Goal: Task Accomplishment & Management: Use online tool/utility

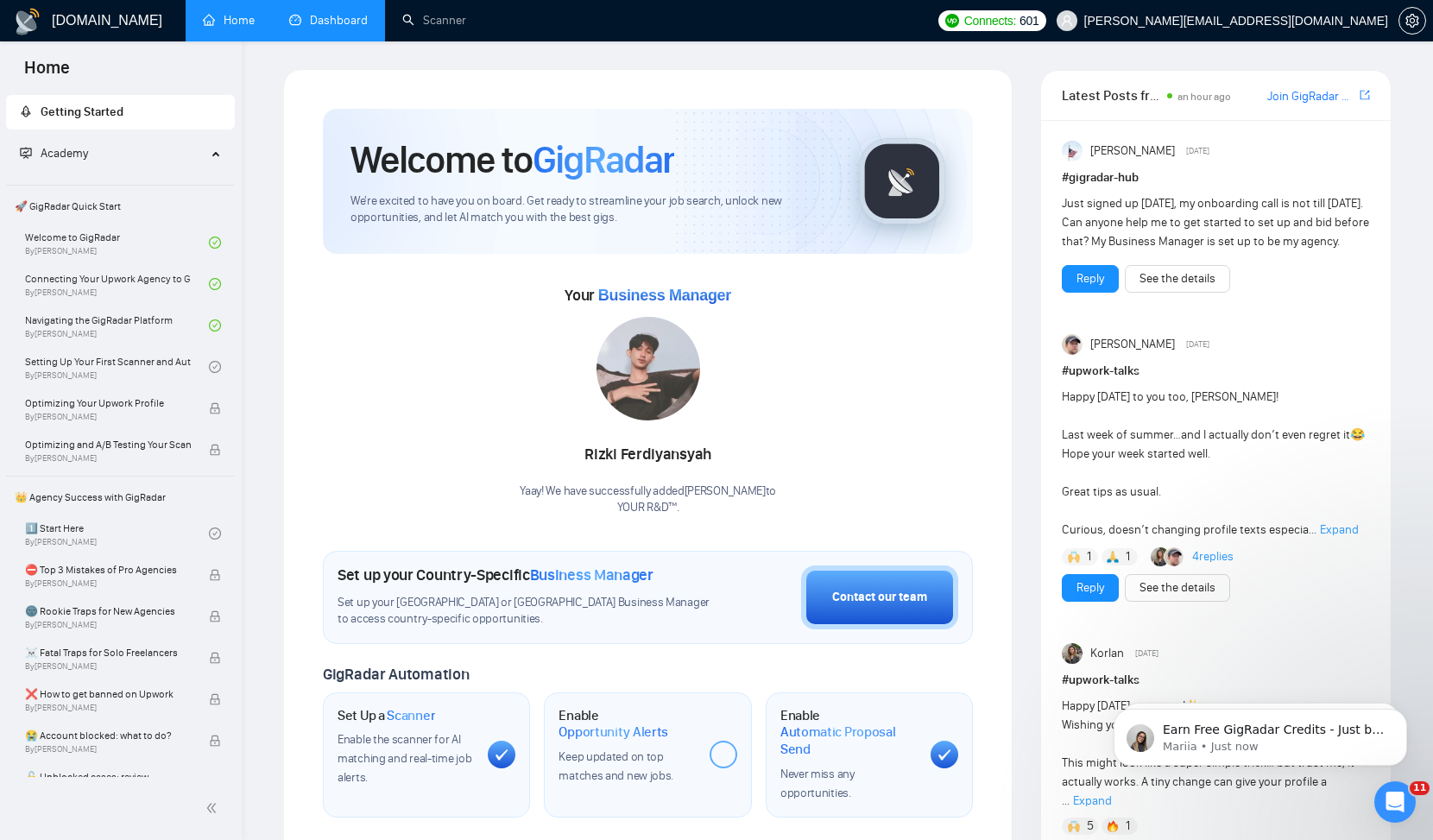
click at [345, 23] on link "Dashboard" at bounding box center [328, 20] width 79 height 15
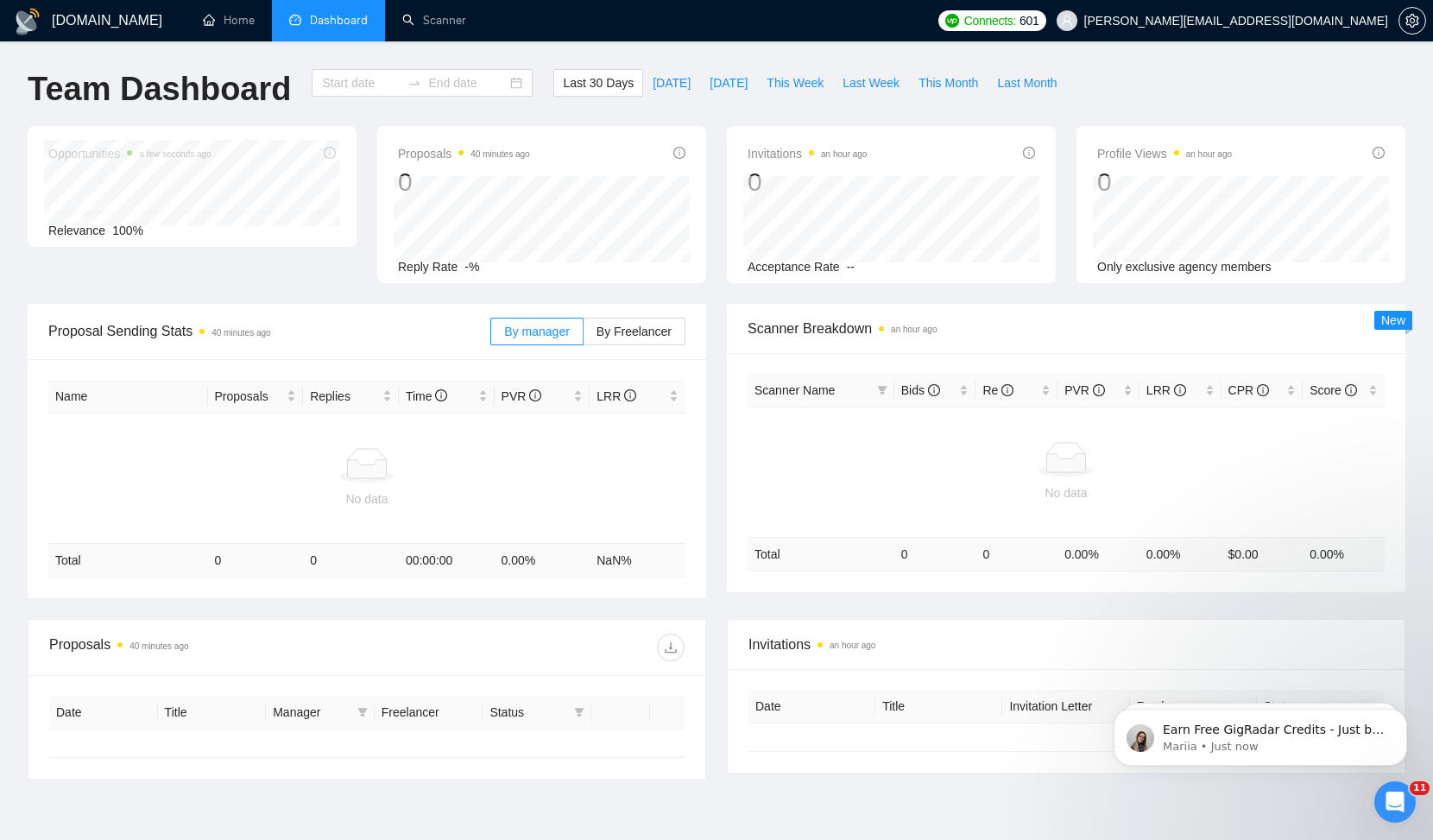
type input "2025-07-27"
type input "2025-08-26"
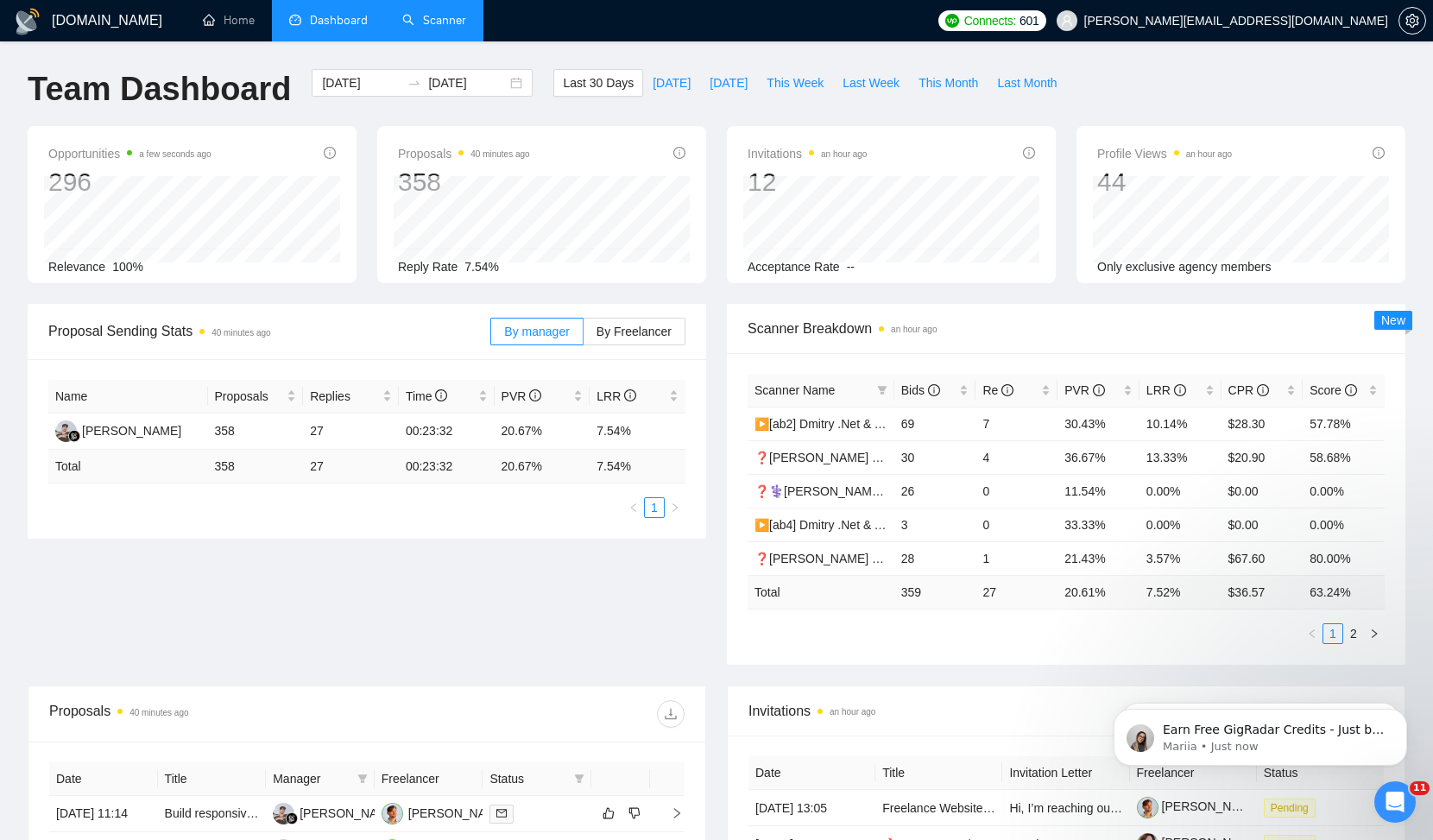
click at [440, 17] on link "Scanner" at bounding box center [434, 20] width 64 height 15
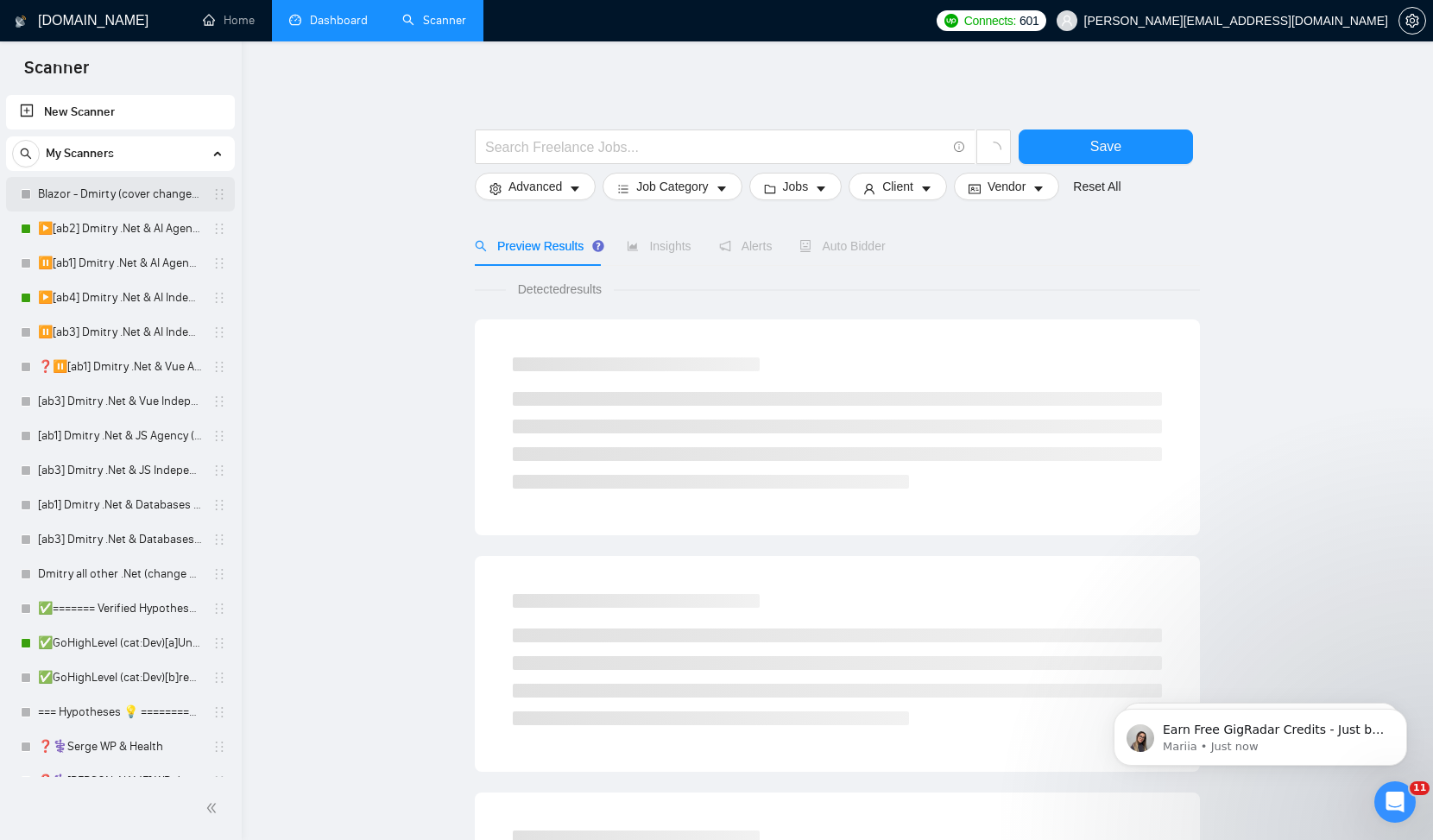
click at [118, 196] on link "Blazor - Dmirty (cover changed 25.03)" at bounding box center [120, 193] width 164 height 35
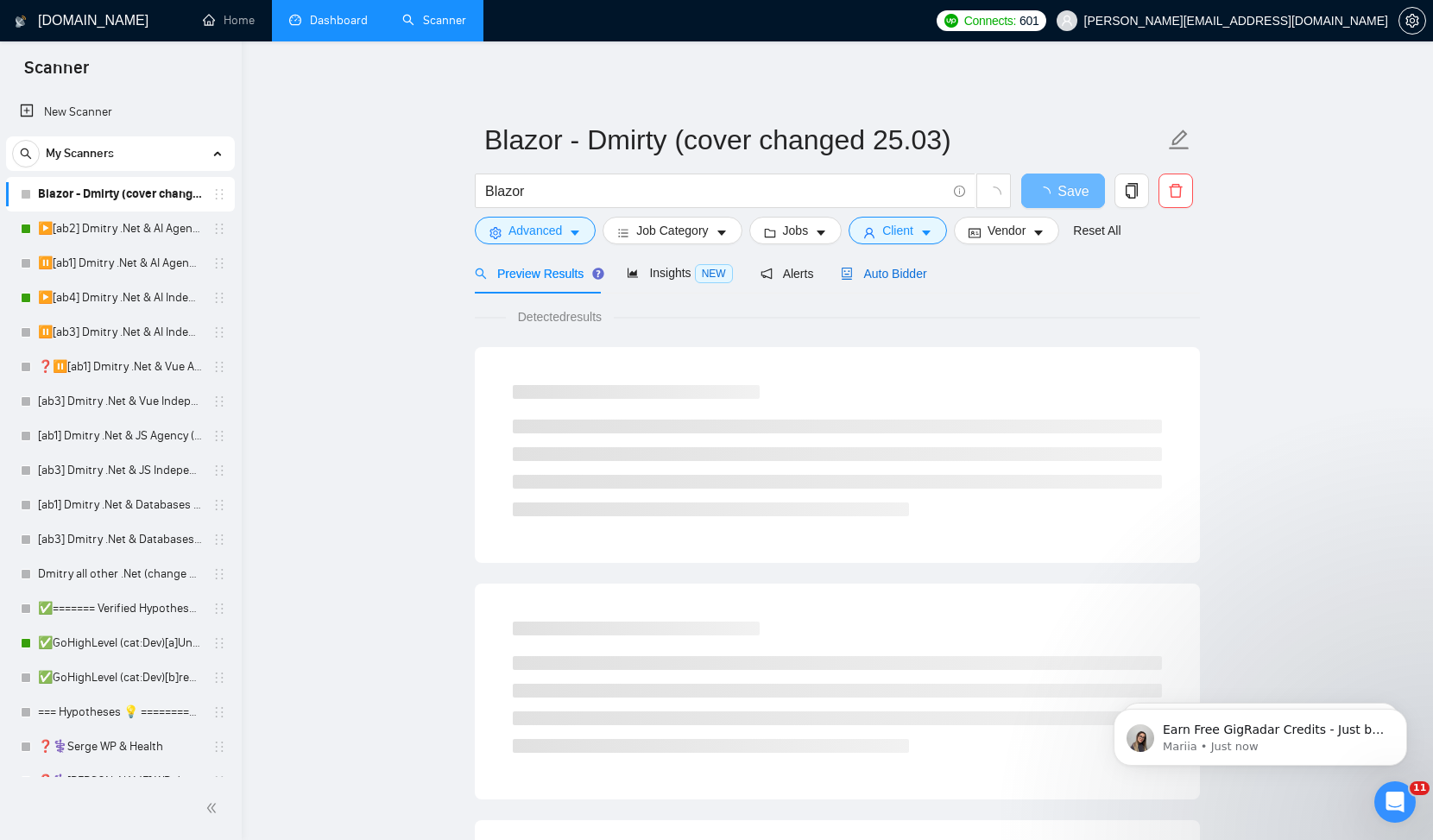
click at [888, 275] on span "Auto Bidder" at bounding box center [884, 274] width 85 height 14
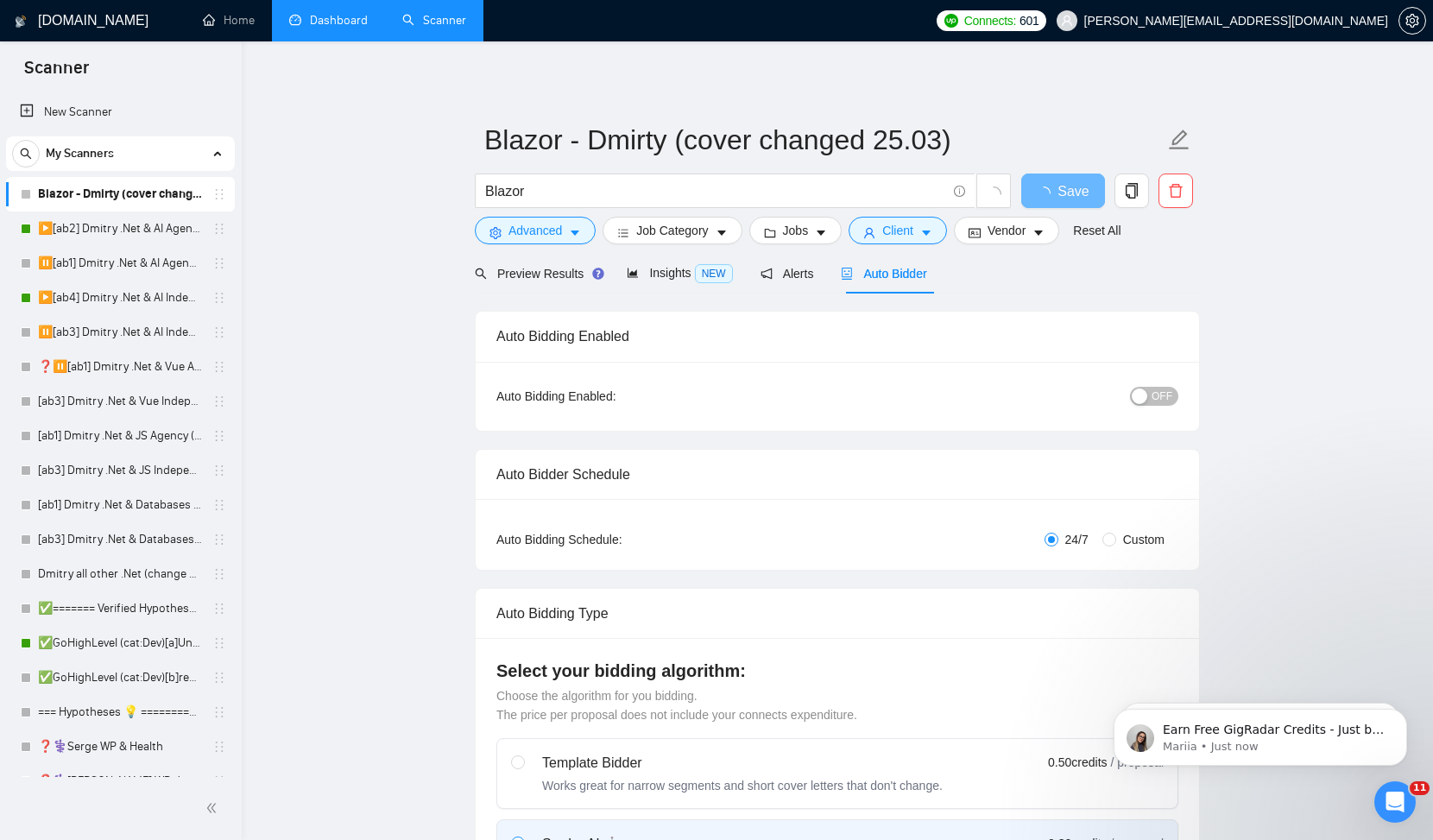
checkbox input "true"
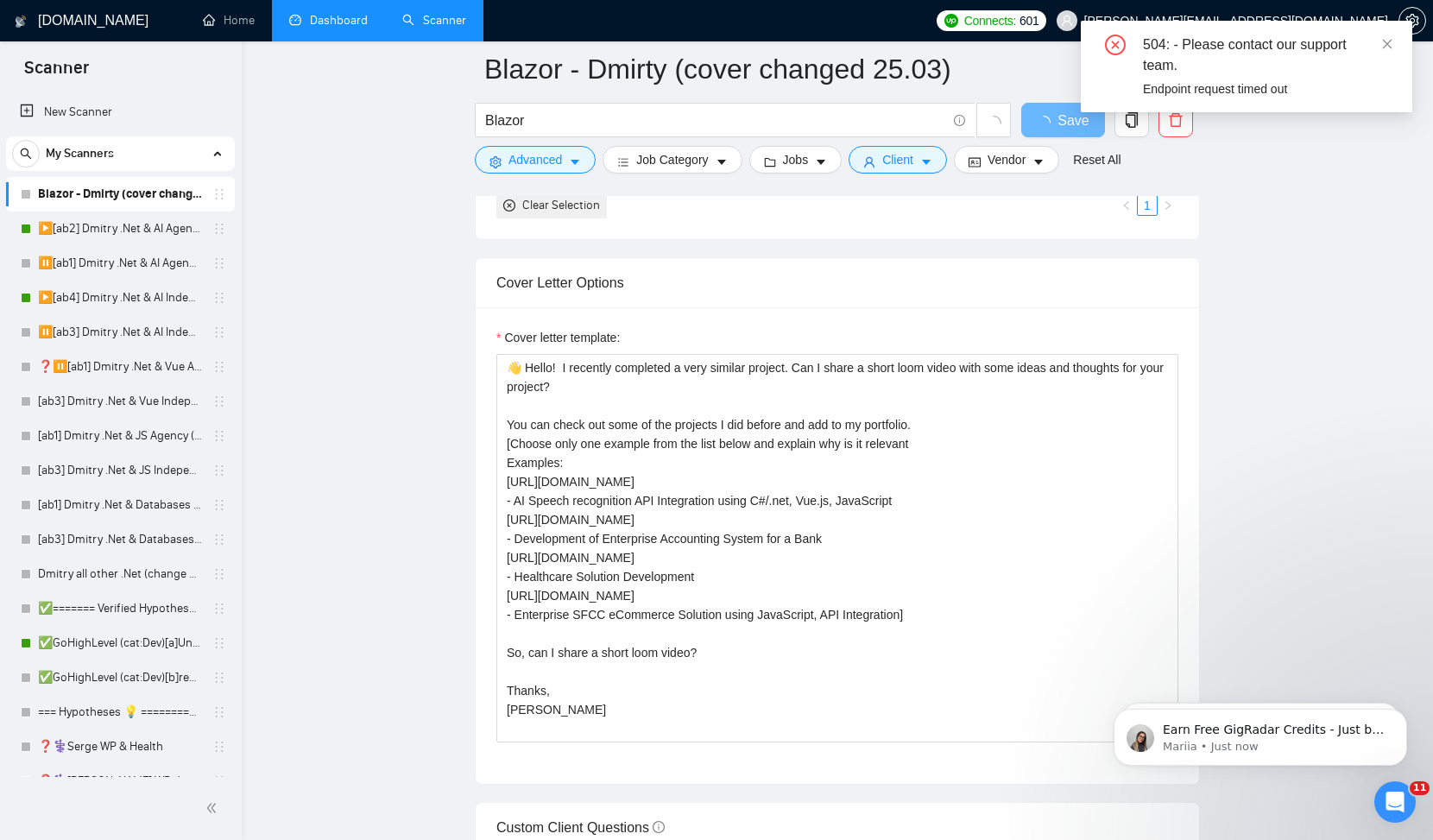
scroll to position [1740, 0]
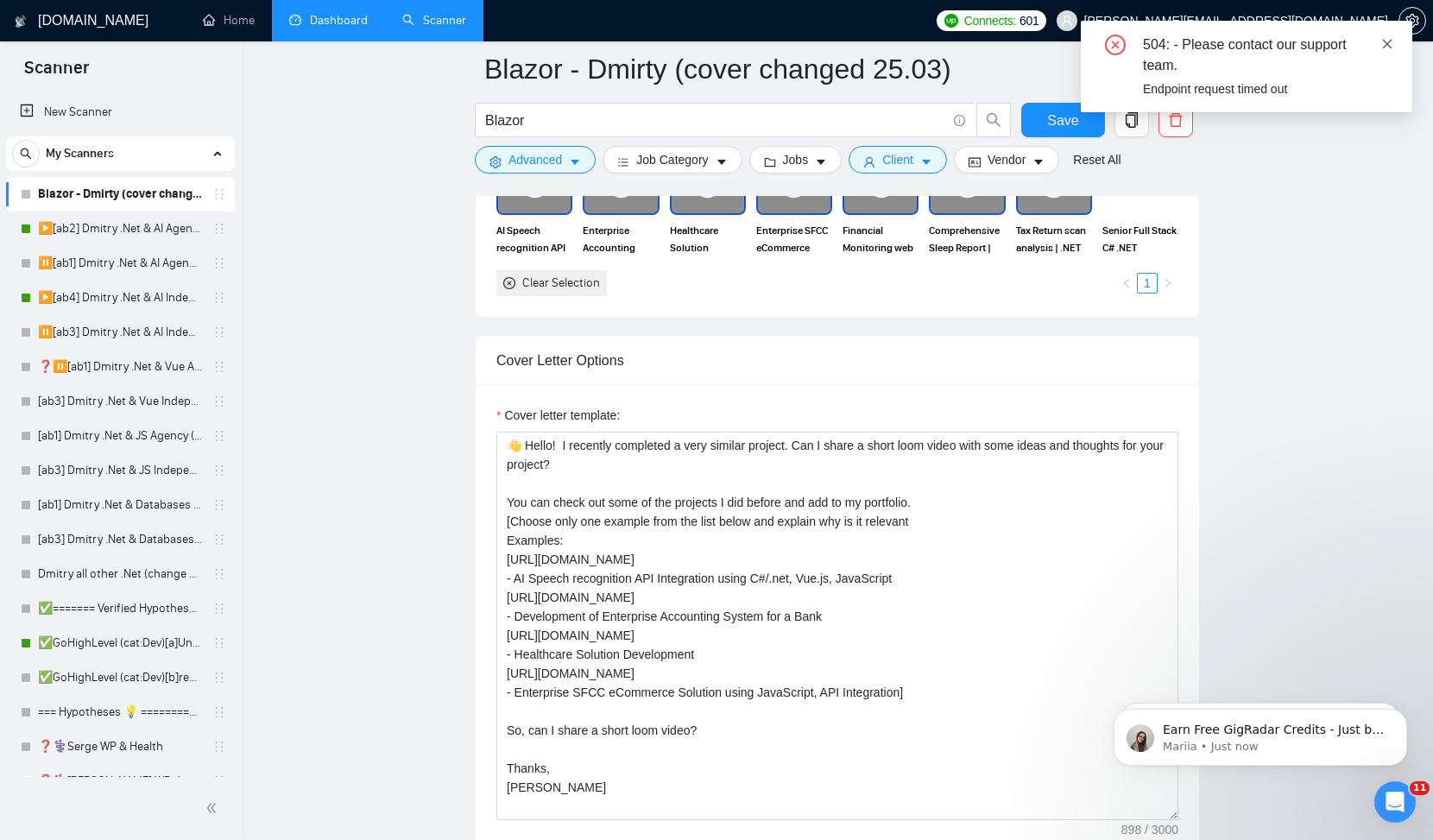
click at [1385, 39] on icon "close" at bounding box center [1388, 44] width 12 height 12
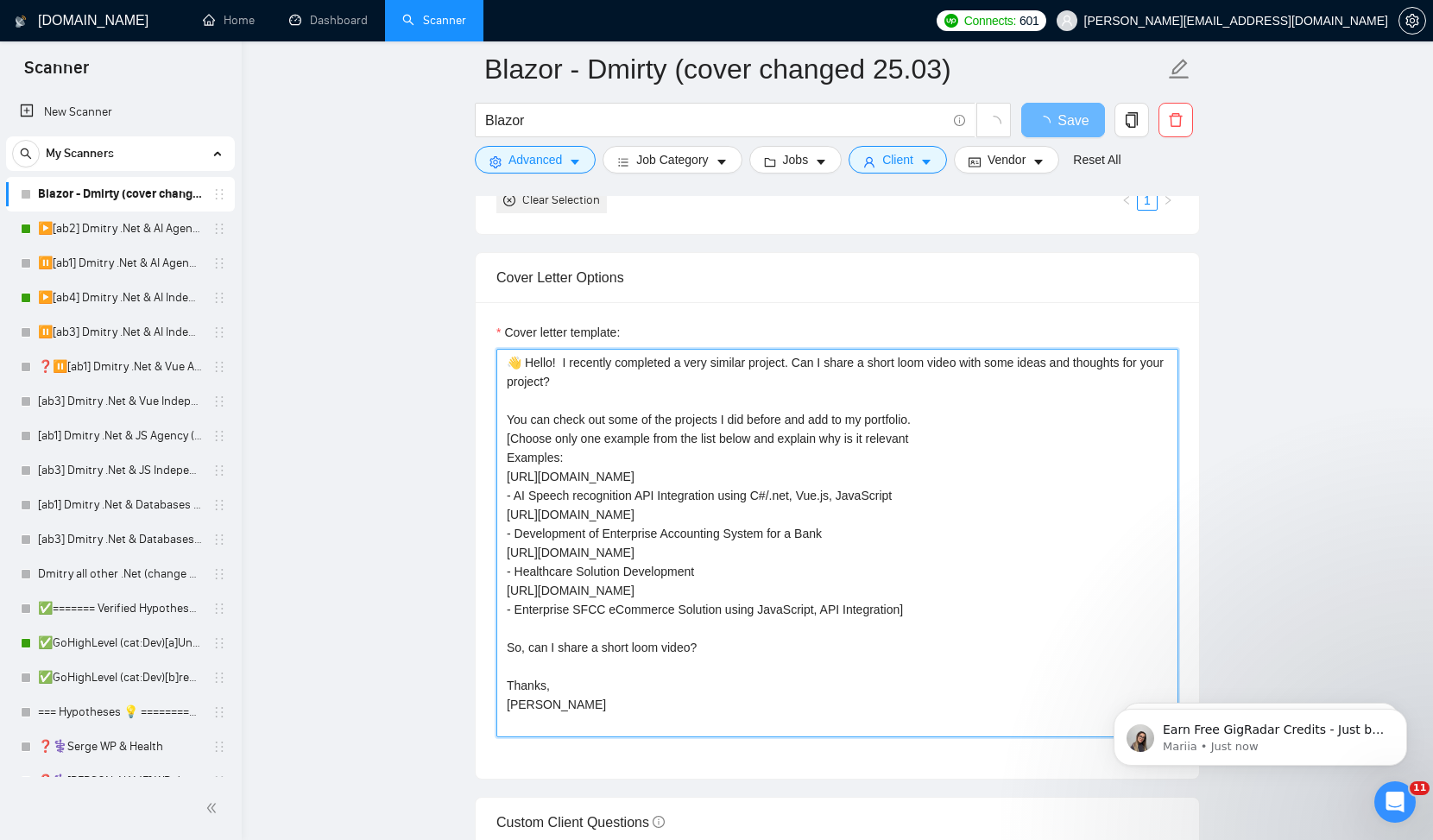
click at [589, 697] on textarea "👋 Hello! I recently completed a very similar project. Can I share a short loom …" at bounding box center [837, 543] width 682 height 389
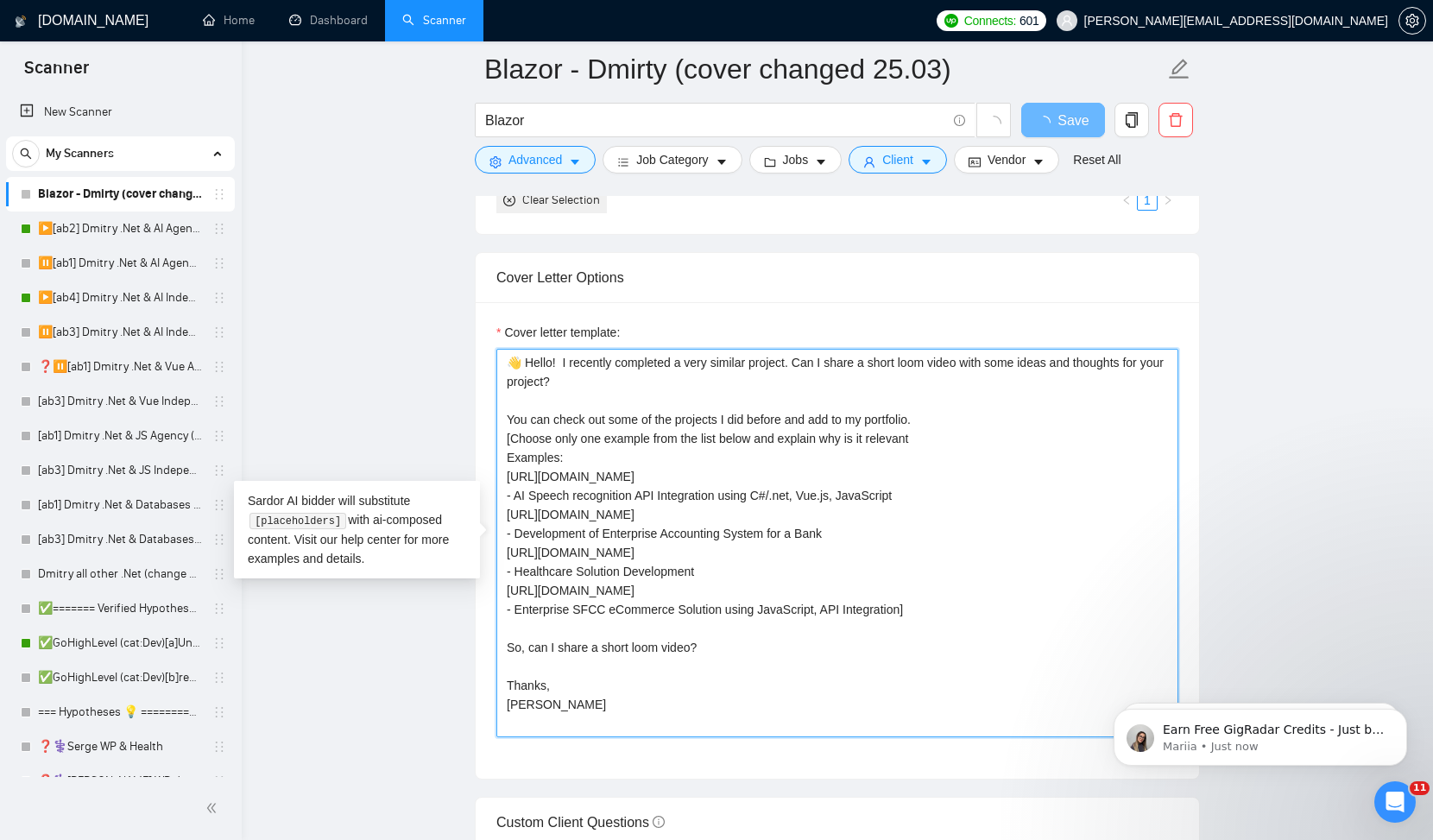
click at [666, 647] on textarea "👋 Hello! I recently completed a very similar project. Can I share a short loom …" at bounding box center [837, 543] width 682 height 389
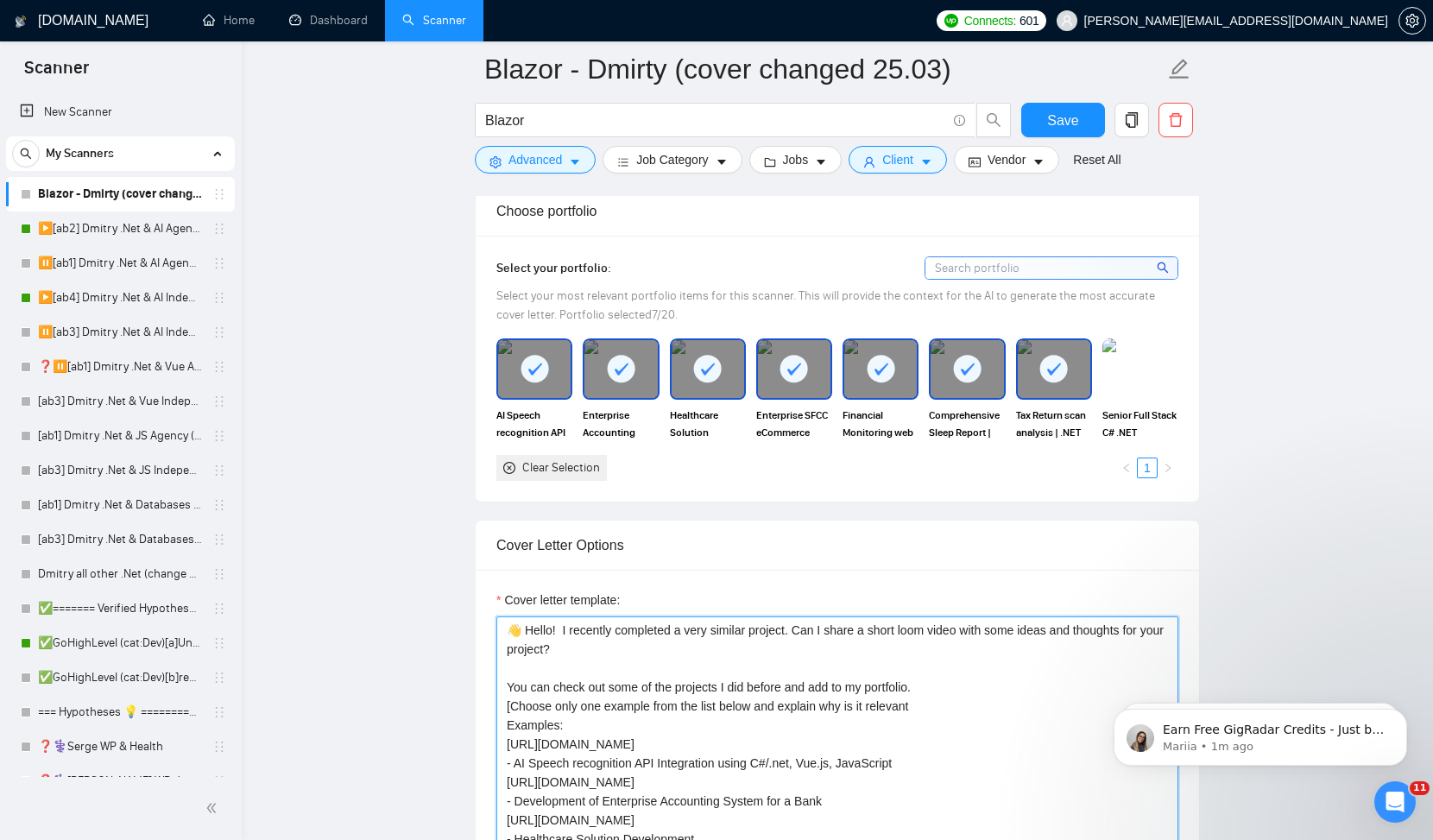
scroll to position [1554, 0]
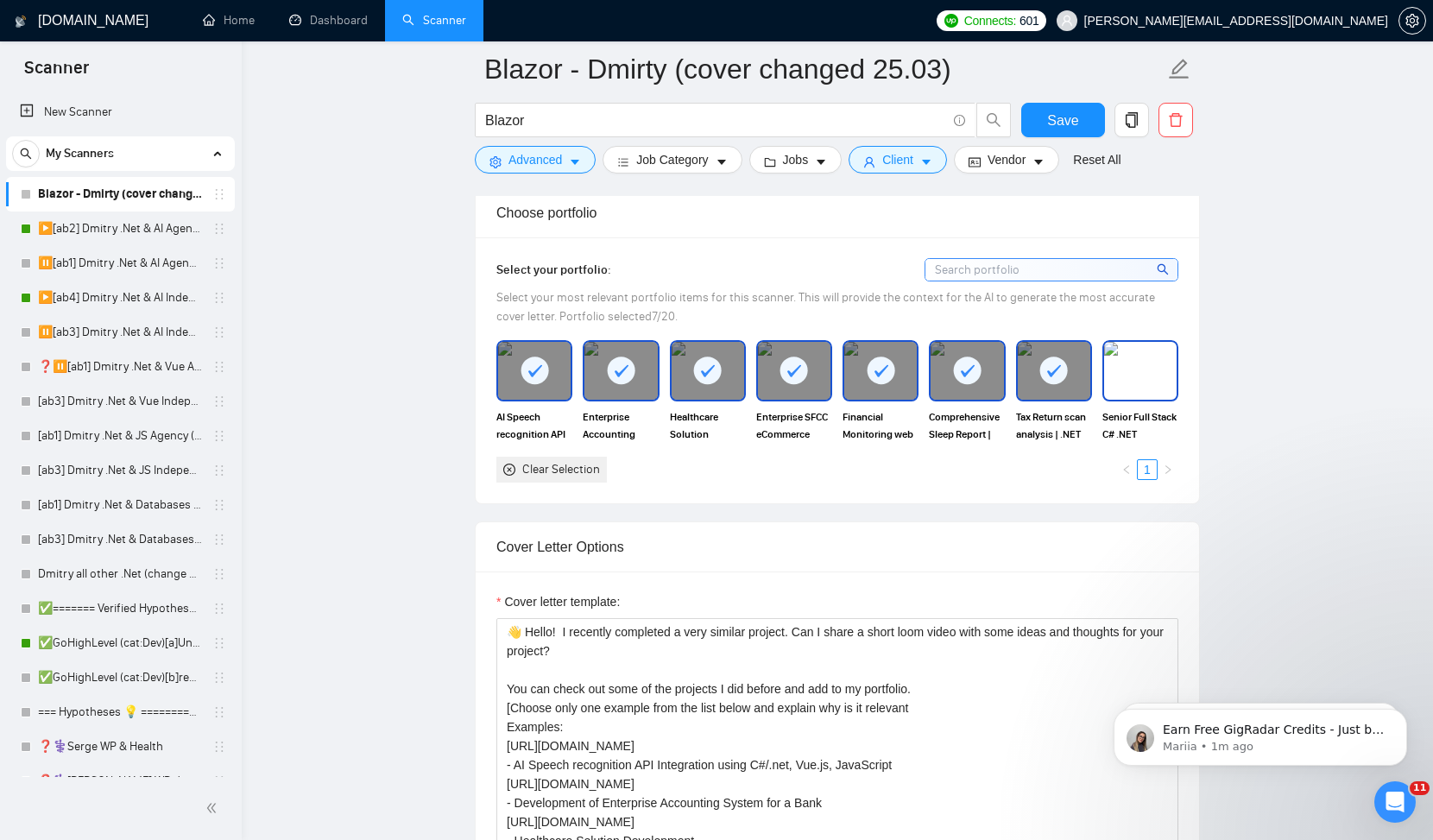
click at [1136, 368] on img at bounding box center [1140, 370] width 73 height 57
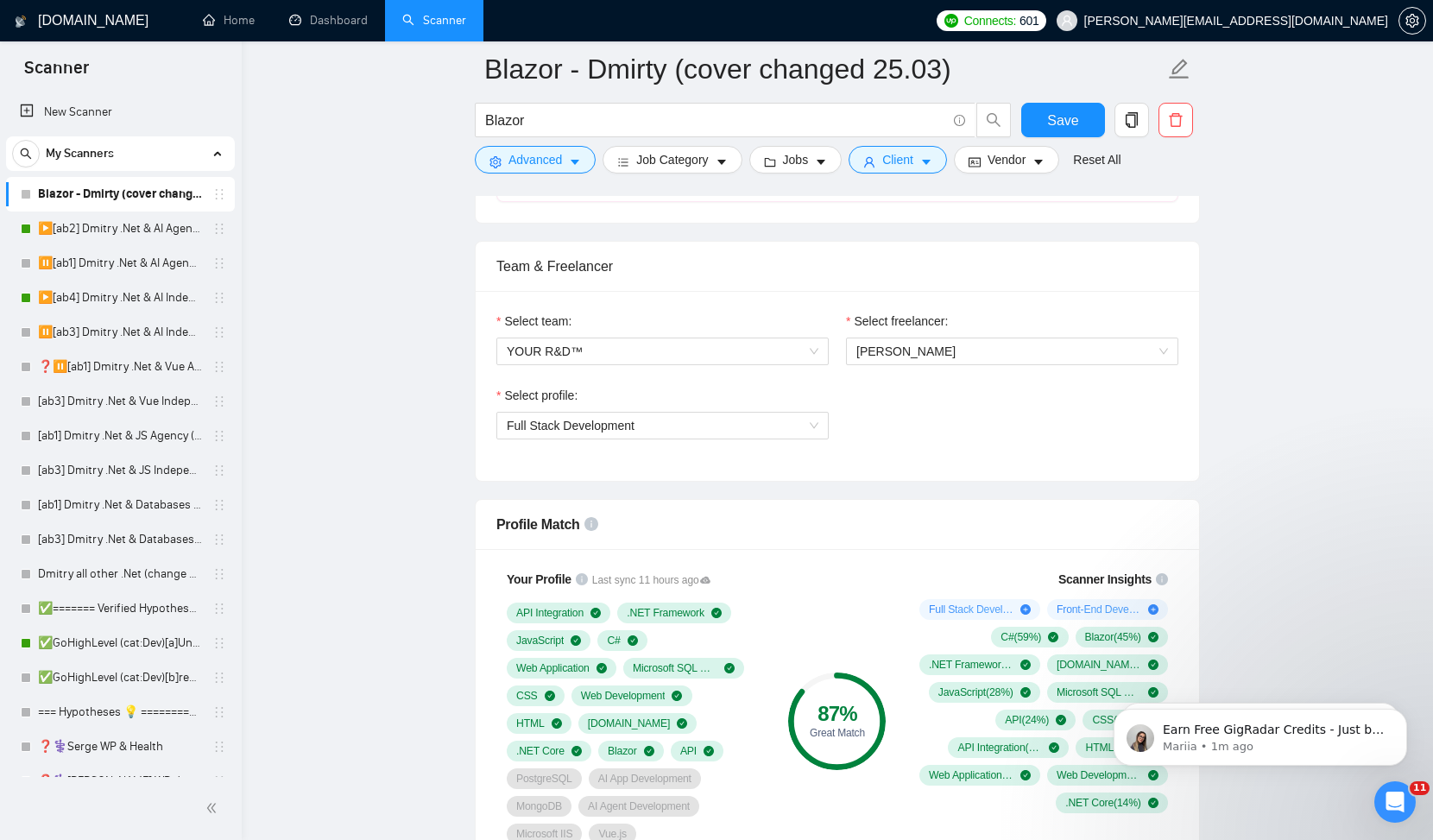
scroll to position [820, 0]
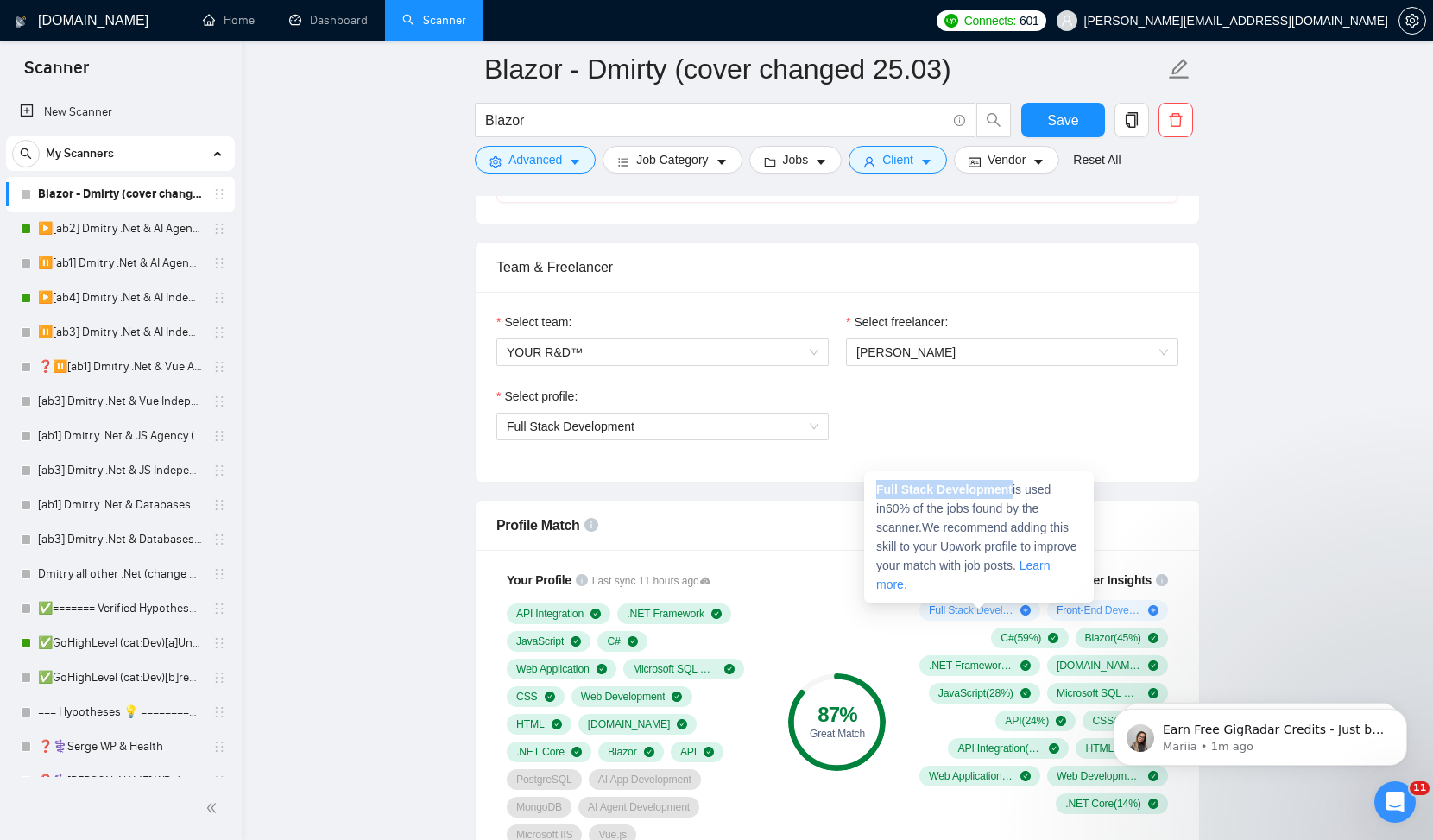
drag, startPoint x: 878, startPoint y: 488, endPoint x: 1014, endPoint y: 487, distance: 136.0
click at [1012, 487] on strong "Full Stack Development" at bounding box center [944, 490] width 137 height 14
copy strong "Full Stack Development"
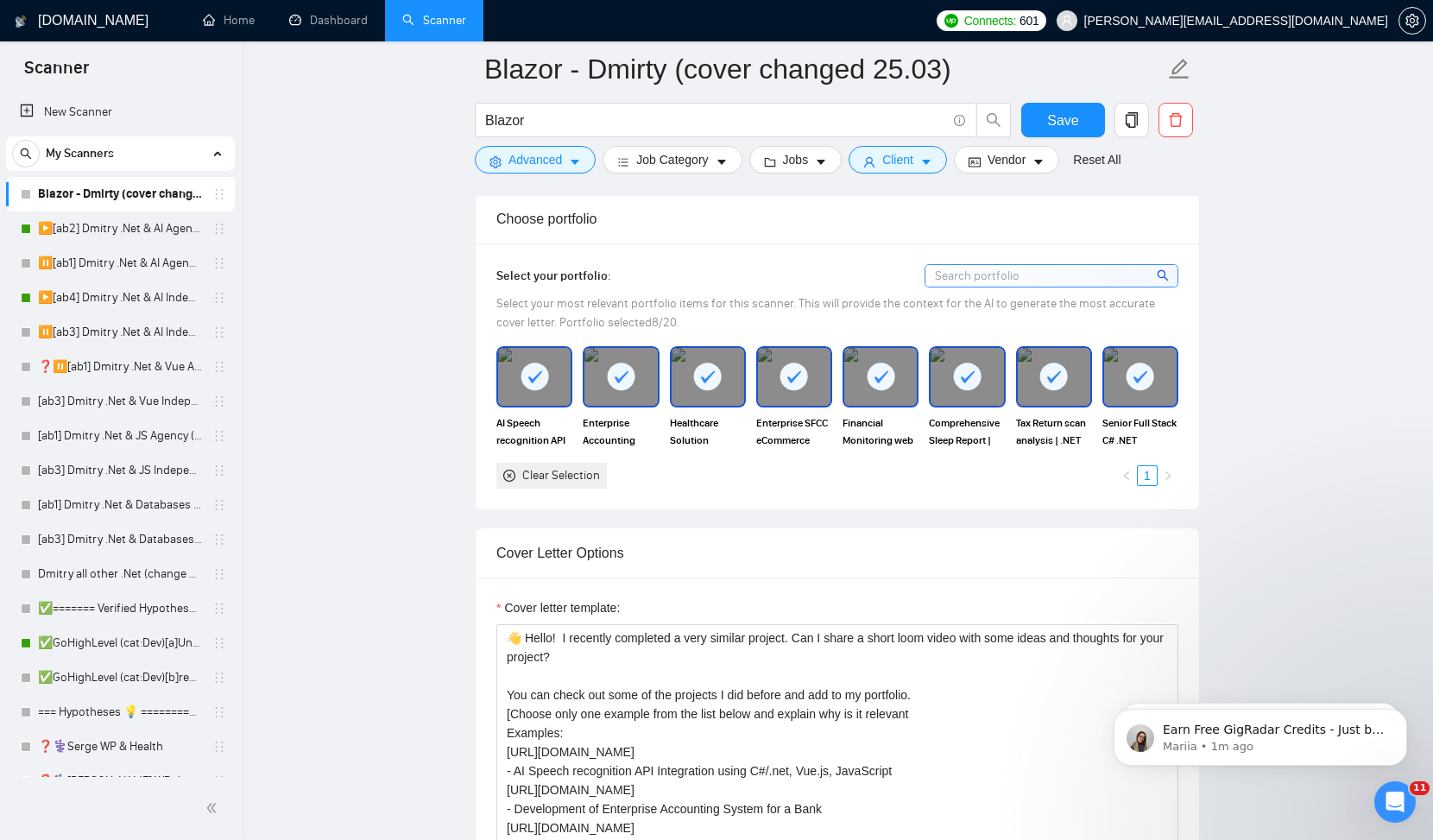
scroll to position [1555, 0]
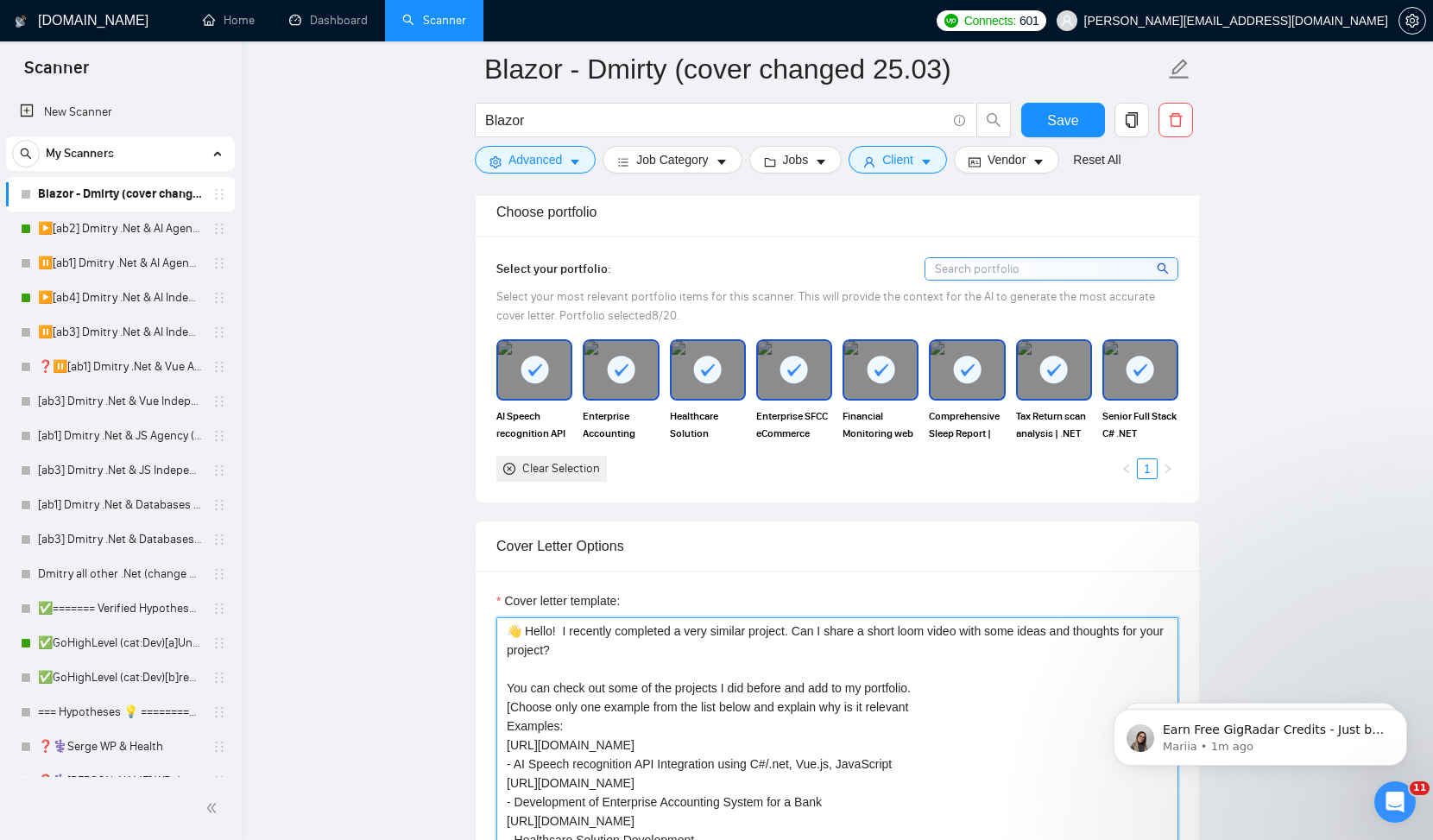
click at [715, 617] on textarea "👋 Hello! I recently completed a very similar project. Can I share a short loom …" at bounding box center [837, 812] width 682 height 389
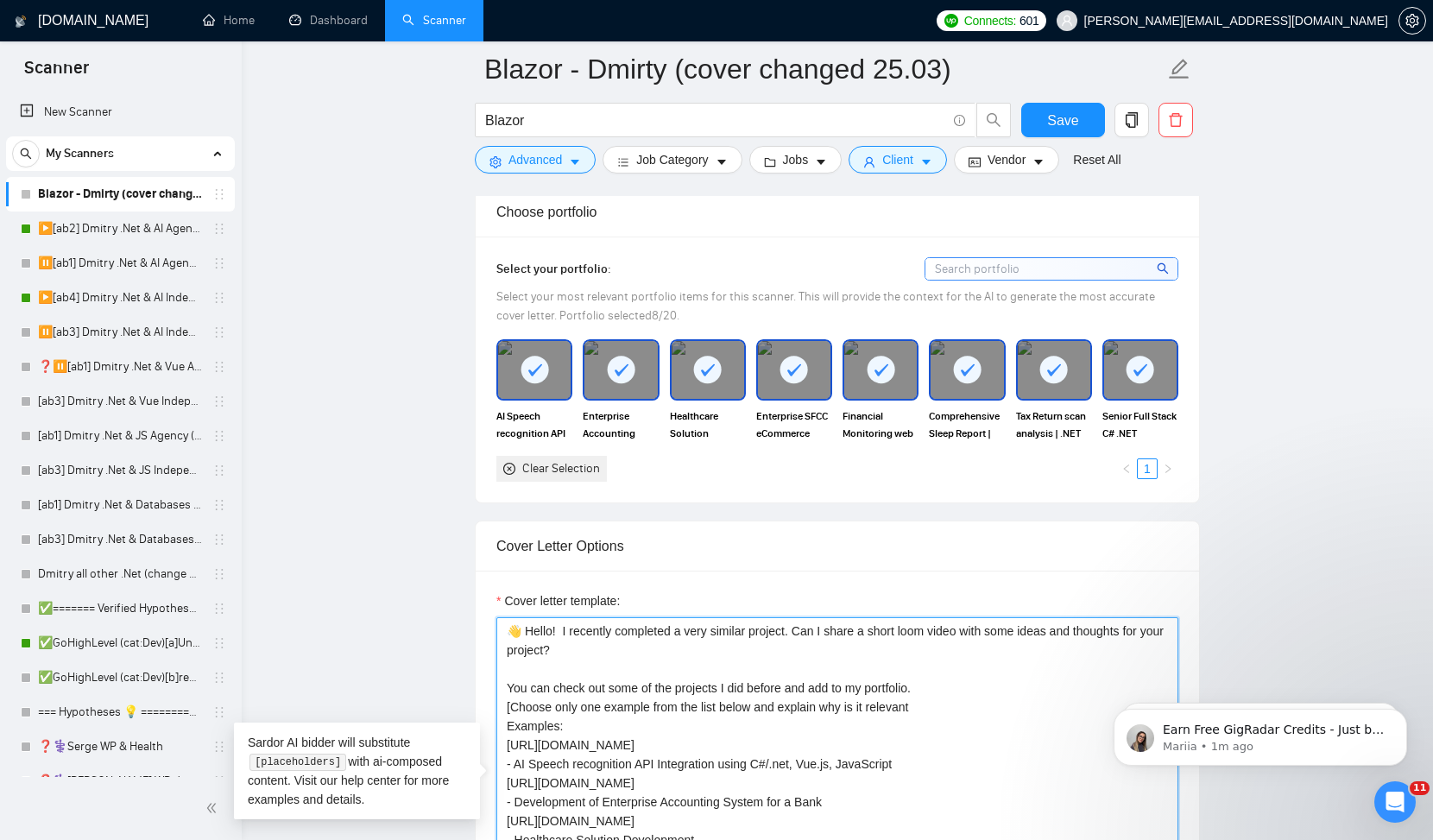
click at [791, 617] on textarea "👋 Hello! I recently completed a very similar project. Can I share a short loom …" at bounding box center [837, 812] width 682 height 389
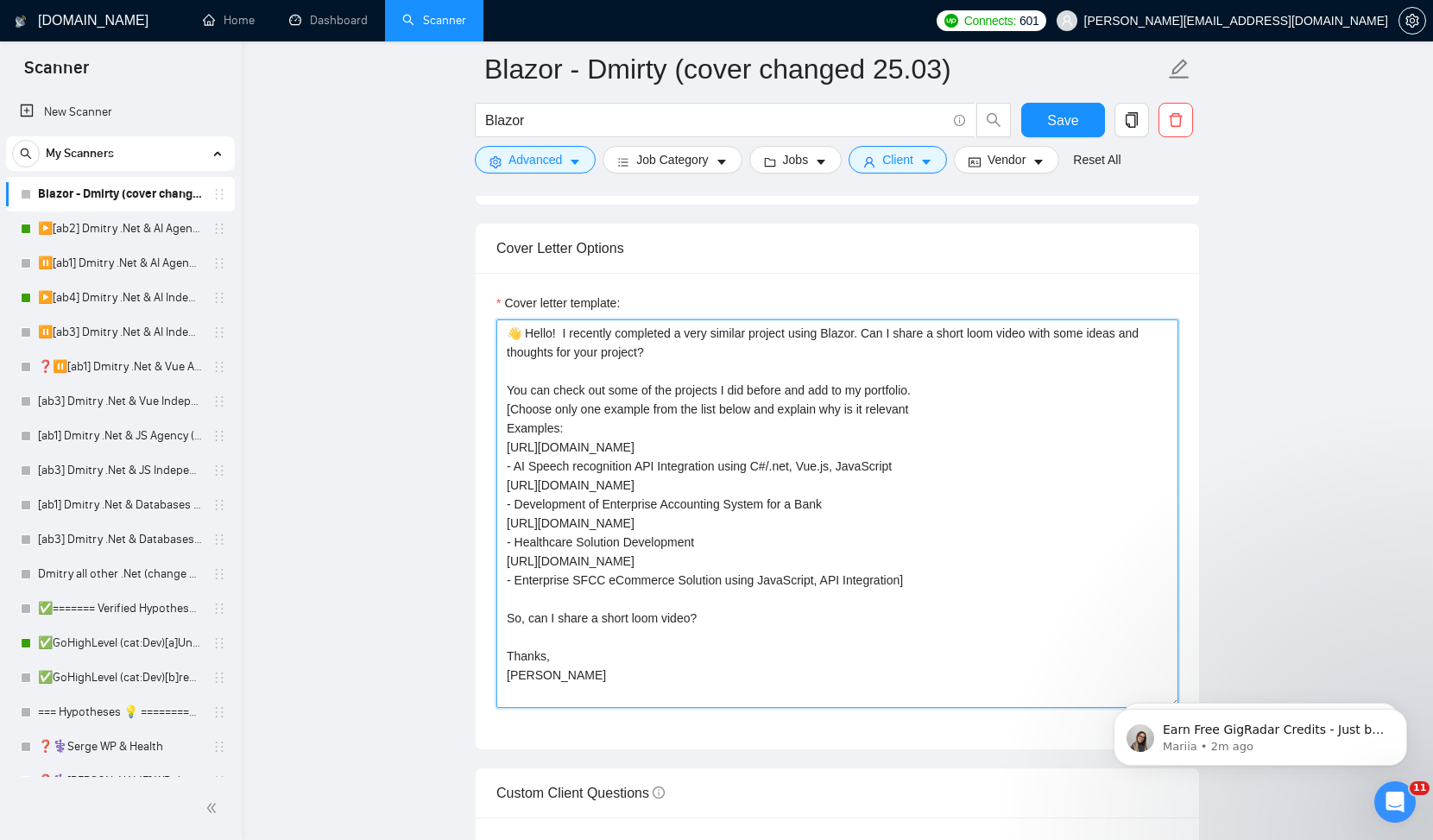
scroll to position [1854, 0]
click at [941, 553] on textarea "👋 Hello! I recently completed a very similar project using Blazor. Can I share …" at bounding box center [837, 513] width 682 height 389
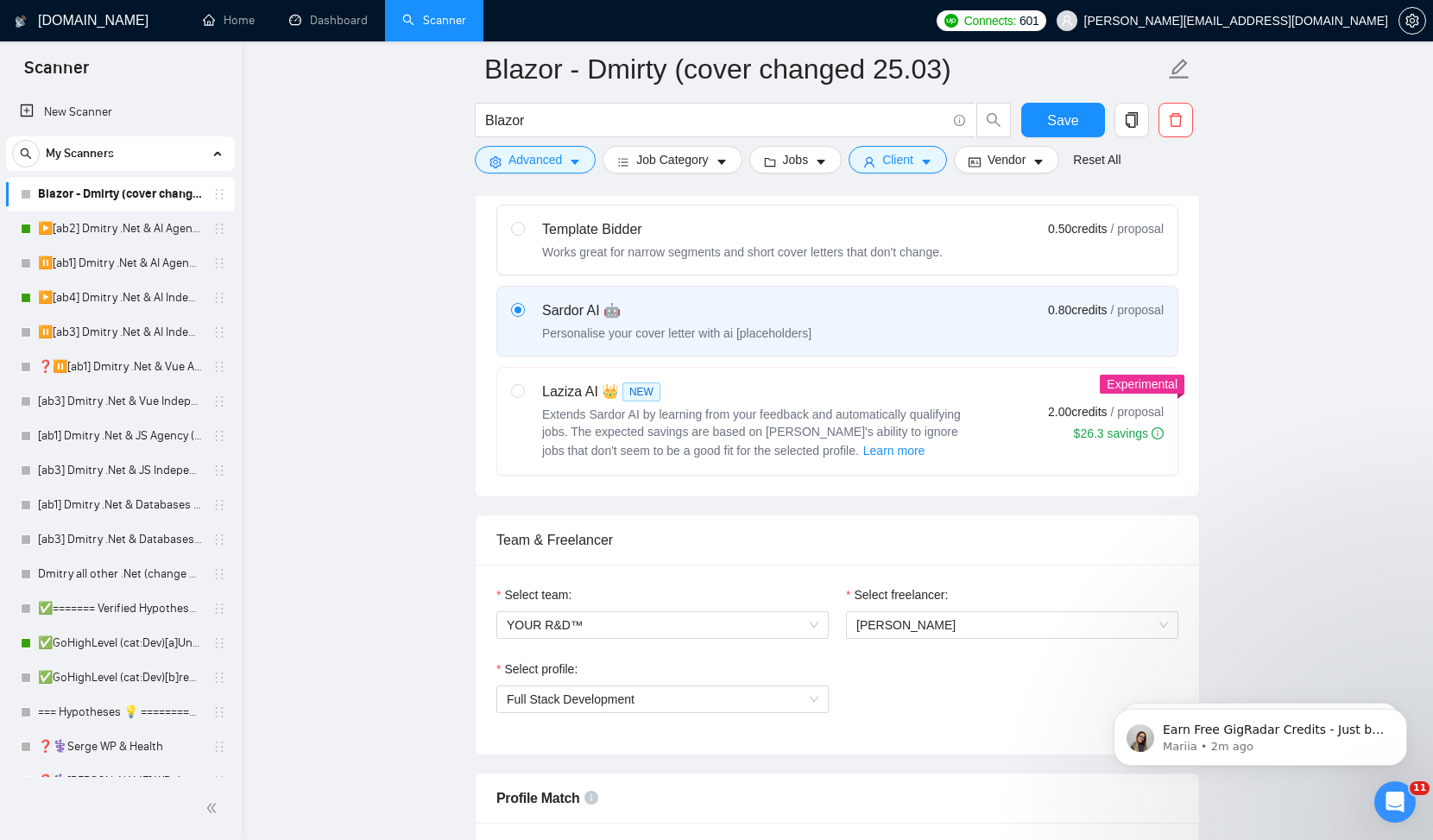
scroll to position [0, 0]
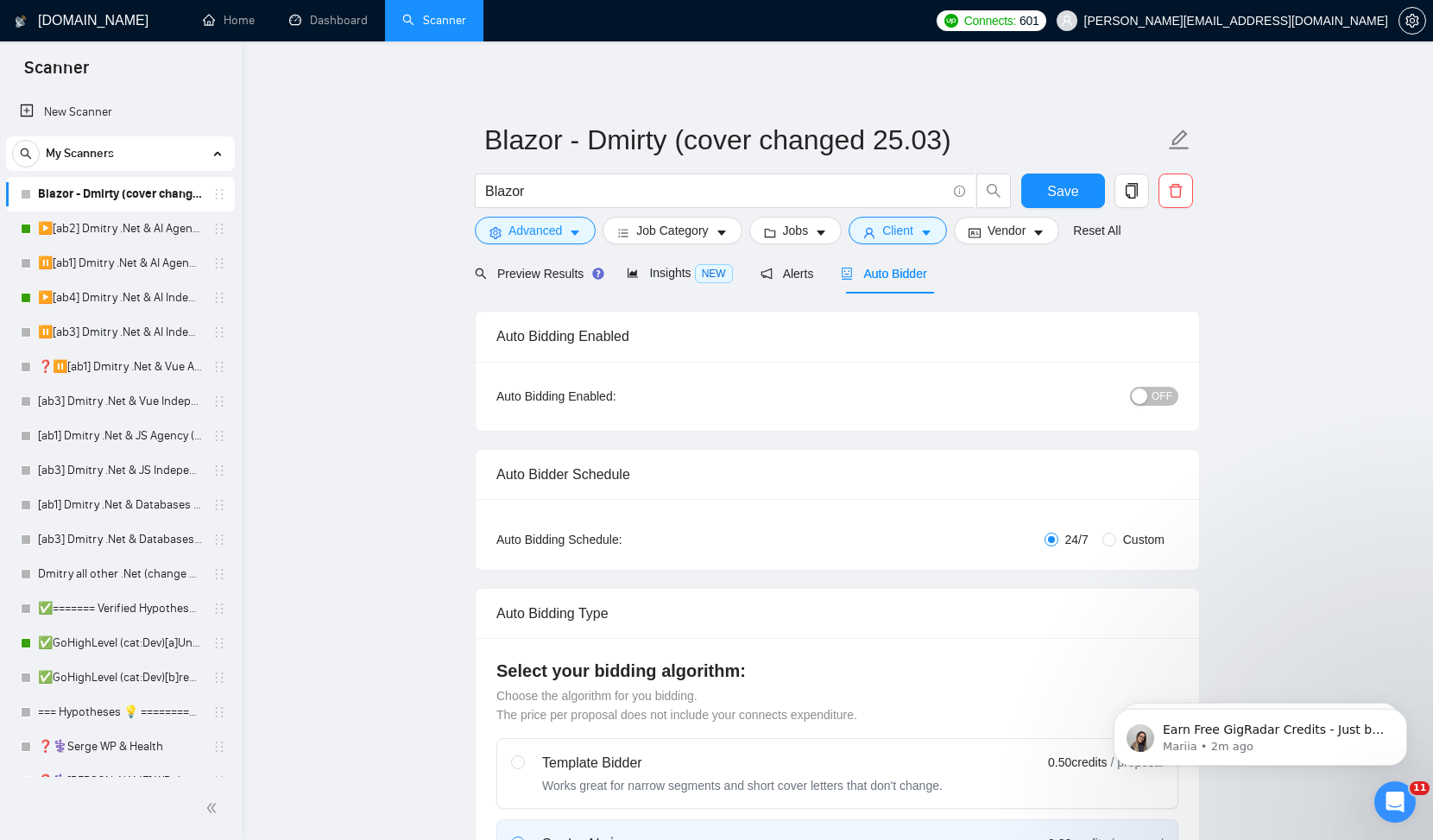
type textarea "👋 Hello! I recently completed a very similar project using Blazor. Can I share …"
click at [1165, 394] on span "OFF" at bounding box center [1161, 396] width 20 height 19
click at [1054, 192] on span "Save" at bounding box center [1062, 191] width 31 height 21
click at [539, 226] on span "Advanced" at bounding box center [535, 230] width 53 height 19
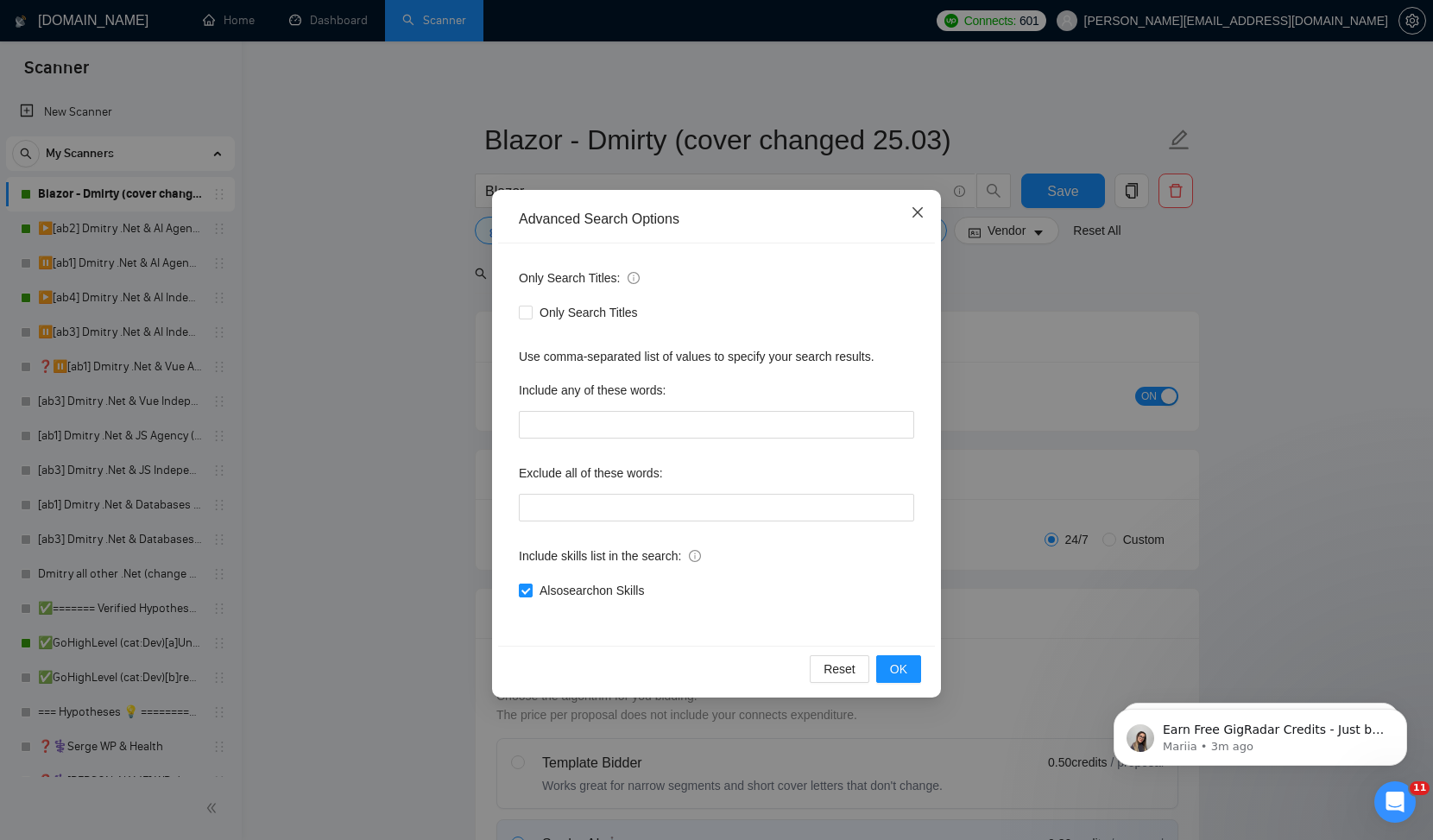
click at [914, 208] on icon "close" at bounding box center [917, 213] width 14 height 14
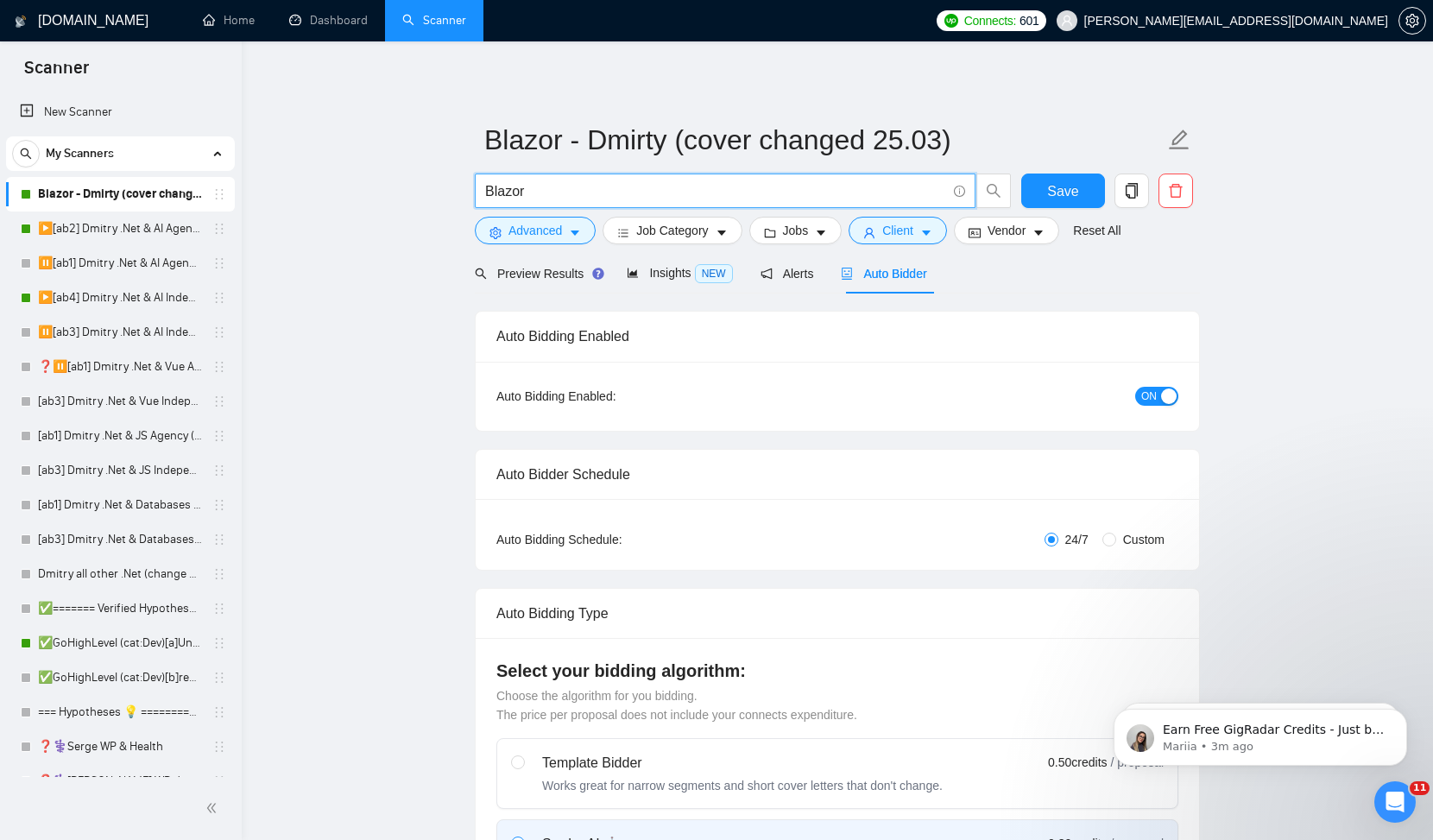
click at [580, 200] on input "Blazor" at bounding box center [715, 191] width 461 height 21
click at [544, 278] on span "Preview Results" at bounding box center [537, 274] width 124 height 14
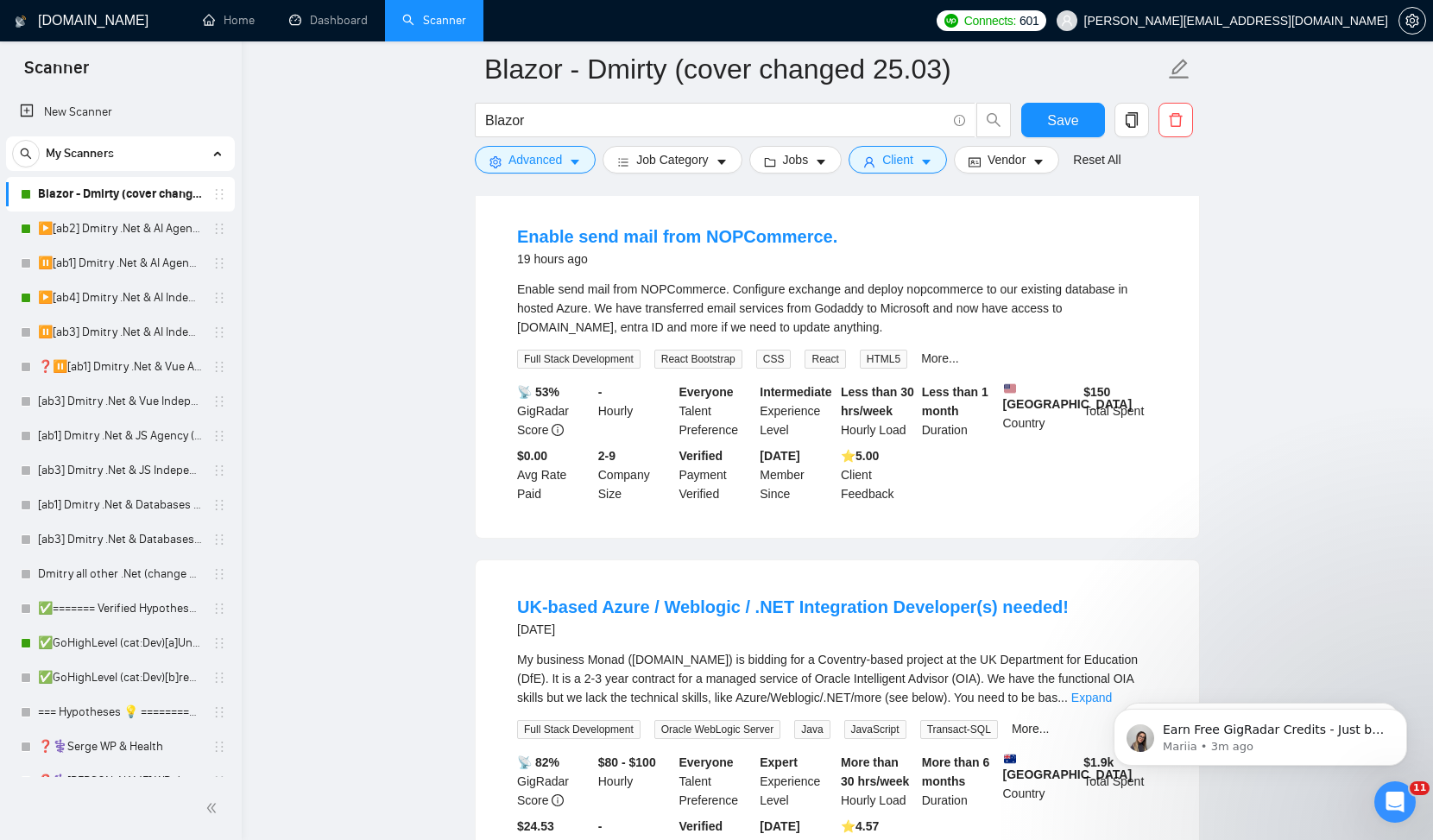
scroll to position [138, 0]
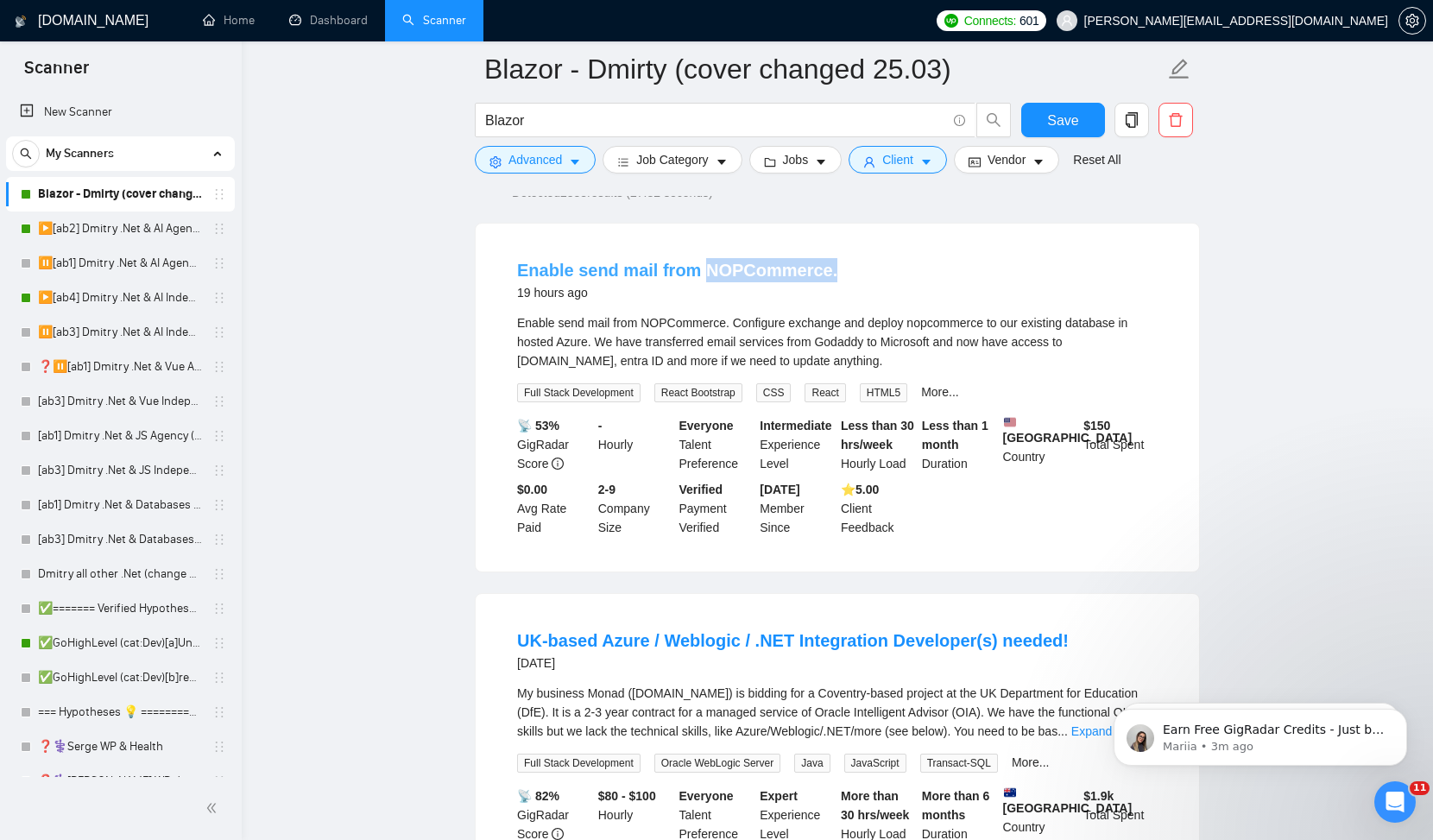
drag, startPoint x: 832, startPoint y: 271, endPoint x: 694, endPoint y: 270, distance: 138.0
click at [694, 270] on div "Enable send mail from NOPCommerce. 19 hours ago" at bounding box center [838, 280] width 641 height 45
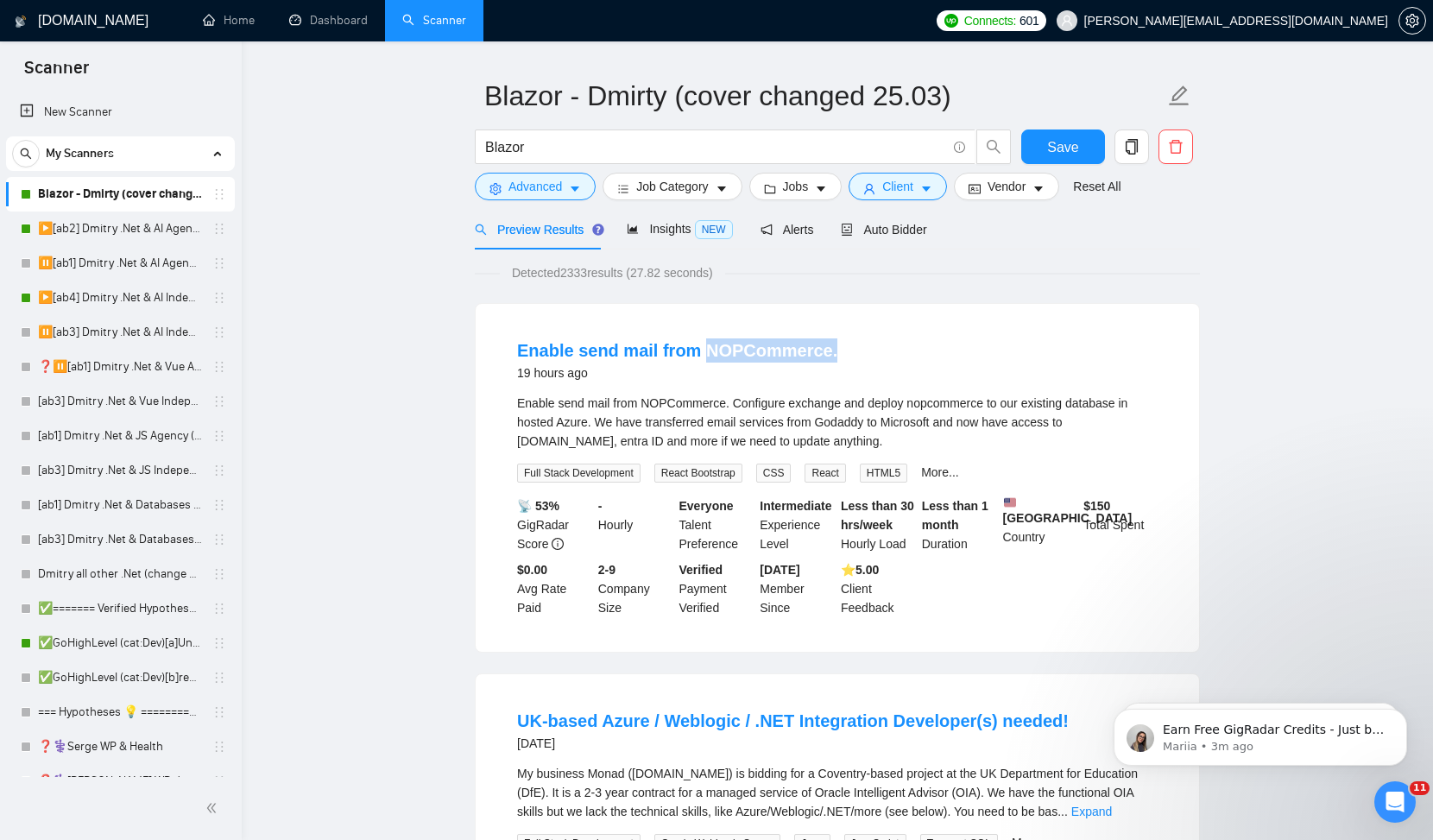
scroll to position [0, 0]
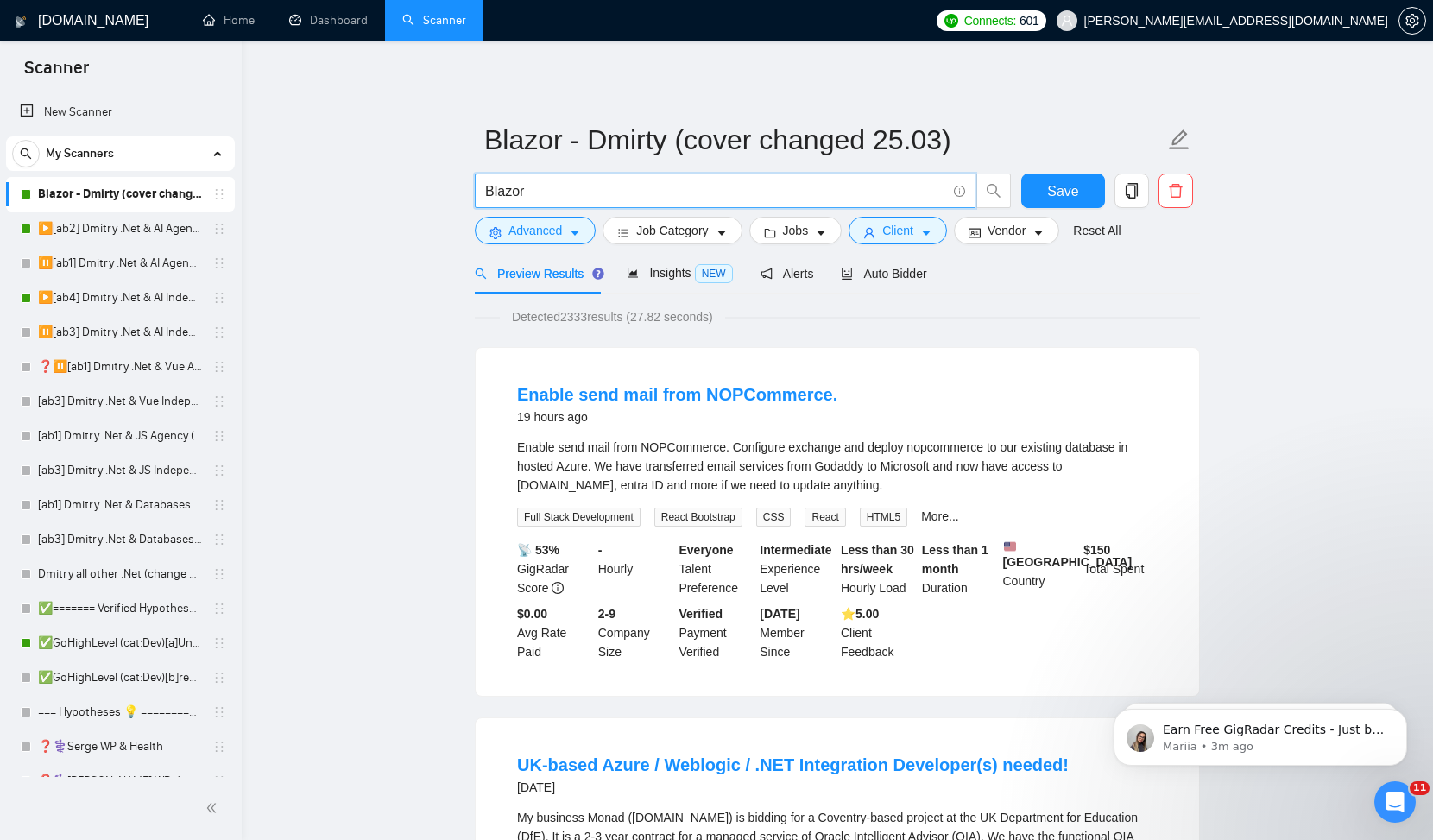
click at [603, 192] on input "Blazor" at bounding box center [715, 191] width 461 height 21
click at [524, 195] on input "Blazor (C# | .NET)" at bounding box center [715, 191] width 461 height 21
type input "Blazor"
click at [529, 230] on span "Advanced" at bounding box center [535, 230] width 53 height 19
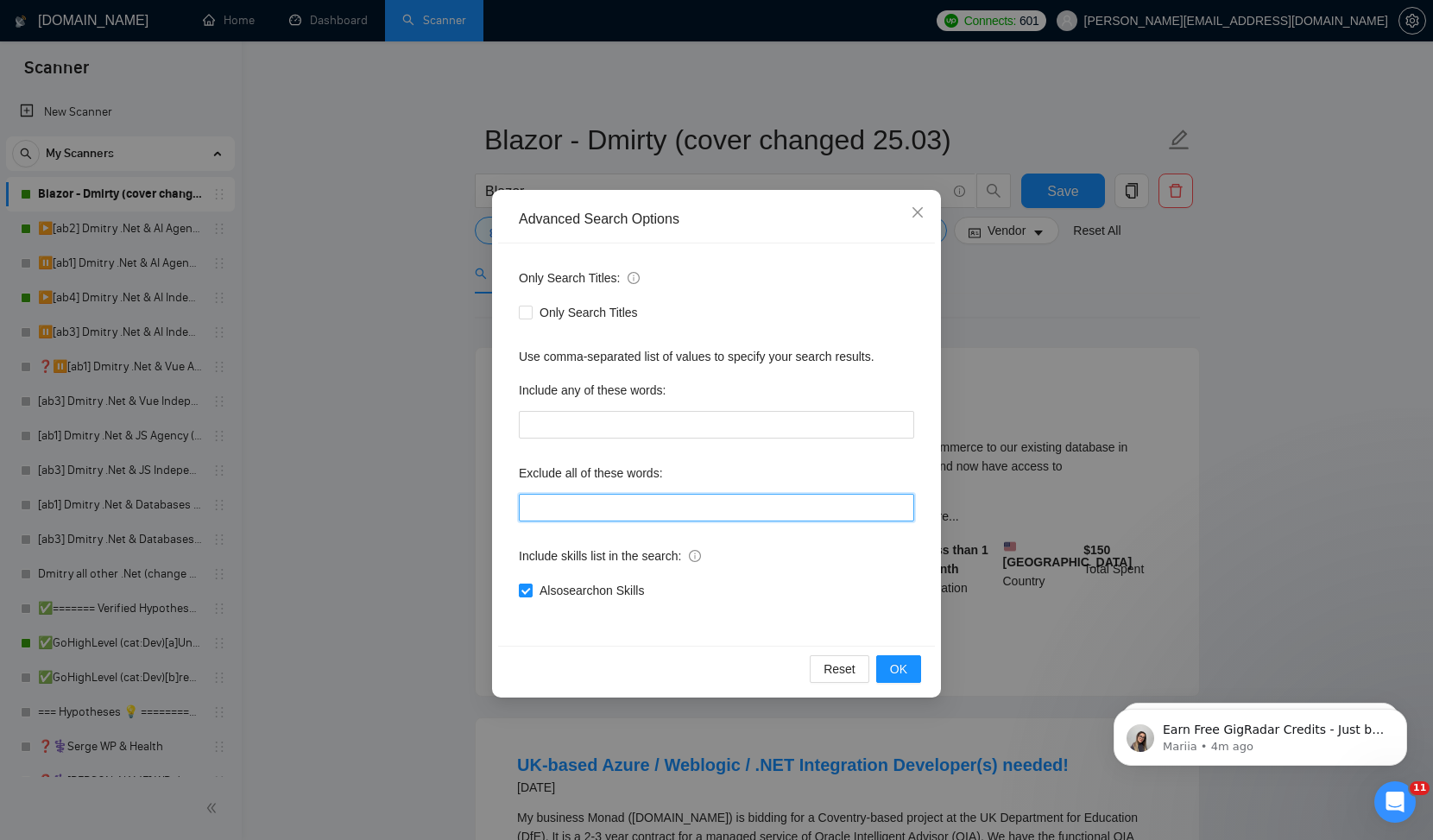
click at [620, 509] on input "text" at bounding box center [717, 506] width 396 height 27
paste input "(C# | .NET)"
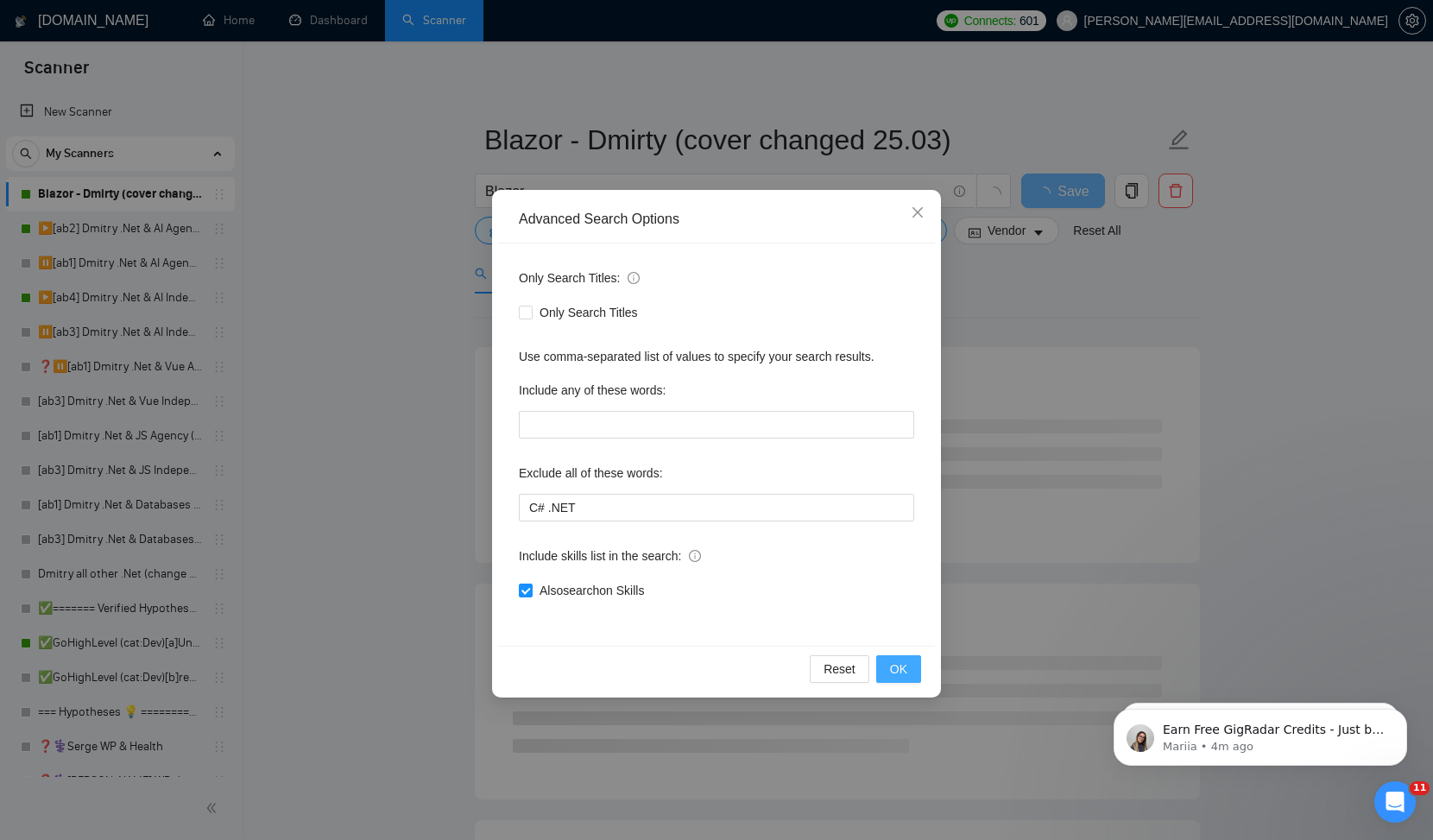
click at [898, 675] on span "OK" at bounding box center [898, 668] width 17 height 19
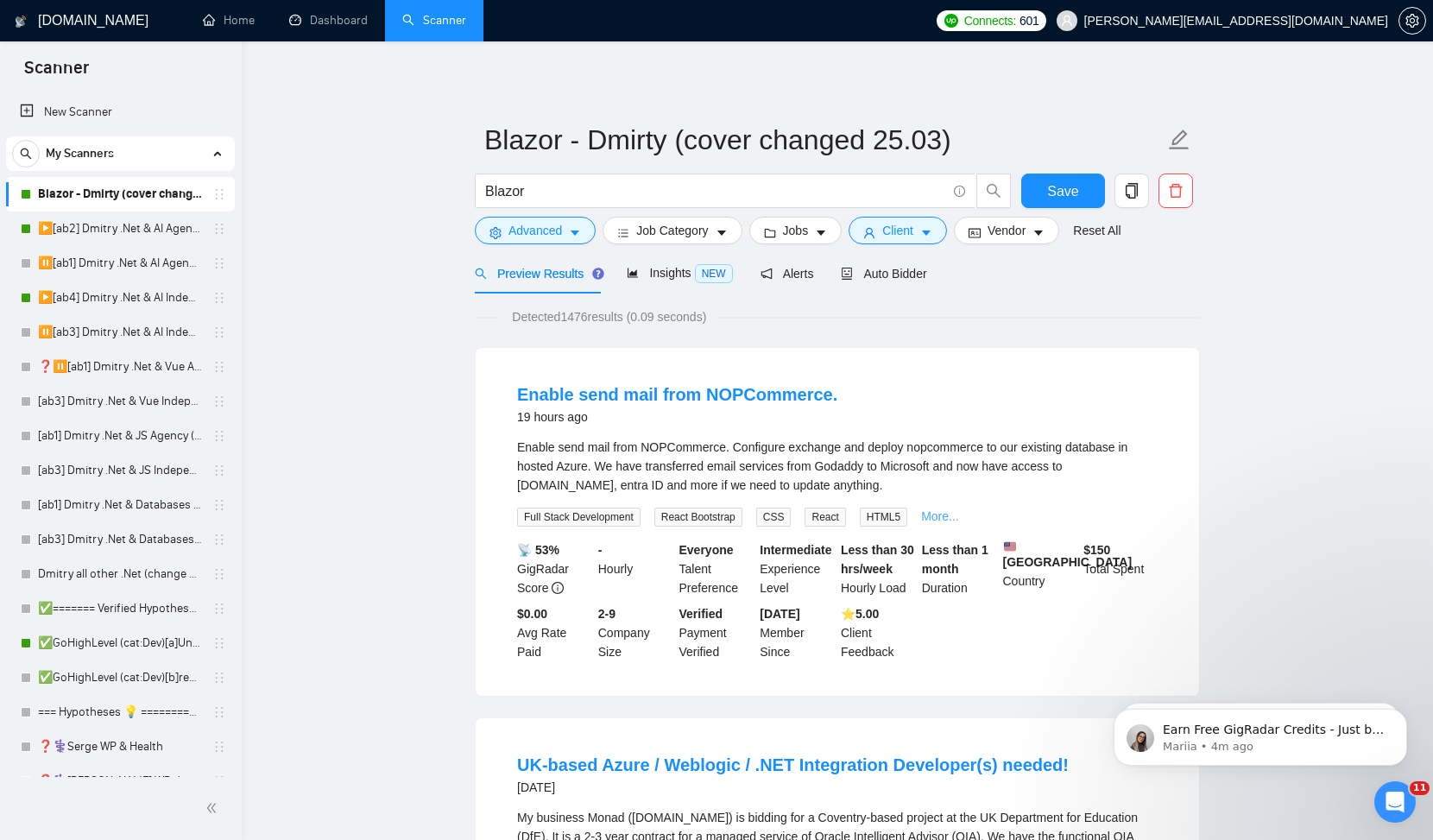
click at [948, 515] on link "More..." at bounding box center [940, 516] width 38 height 14
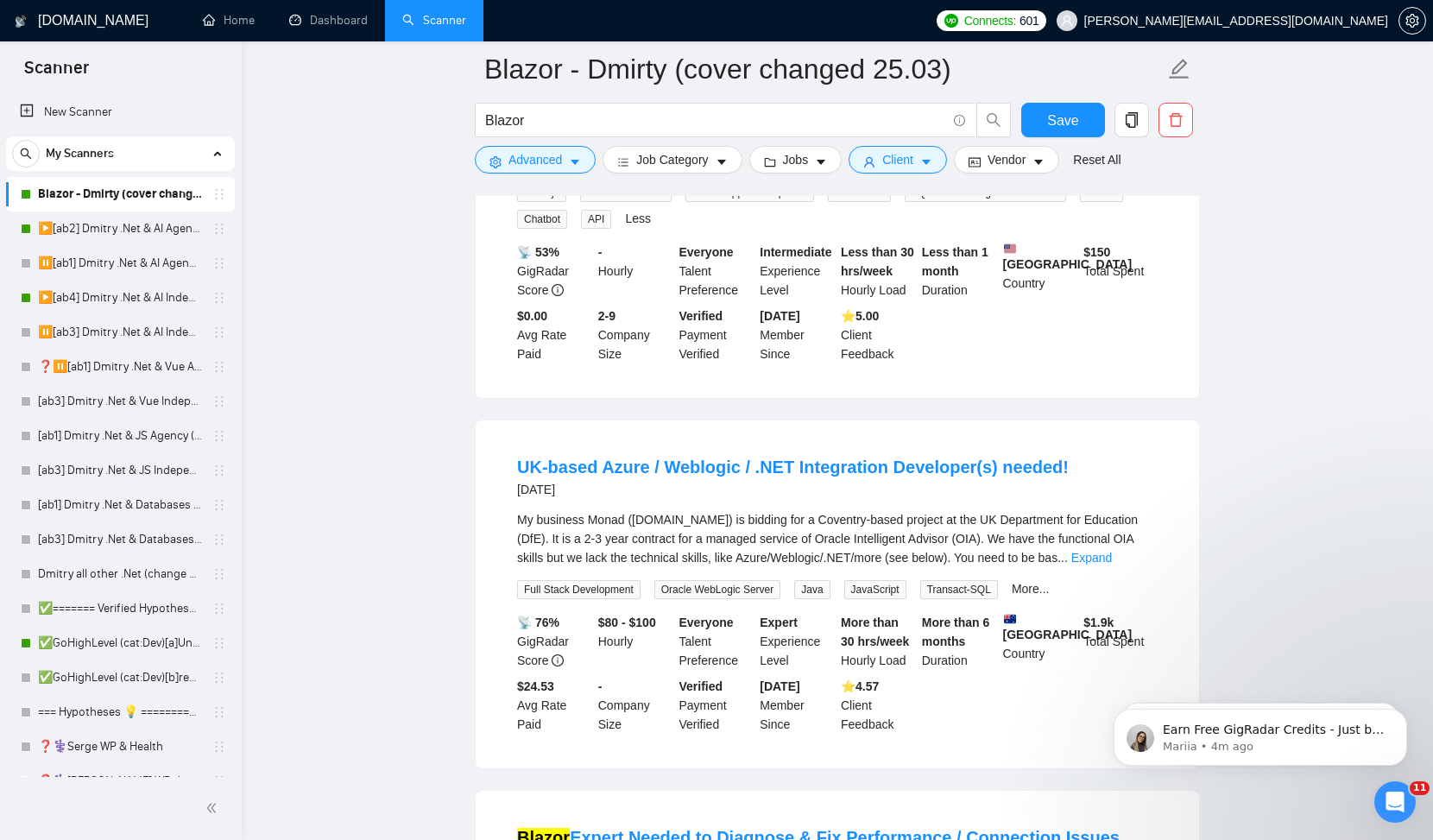
scroll to position [377, 0]
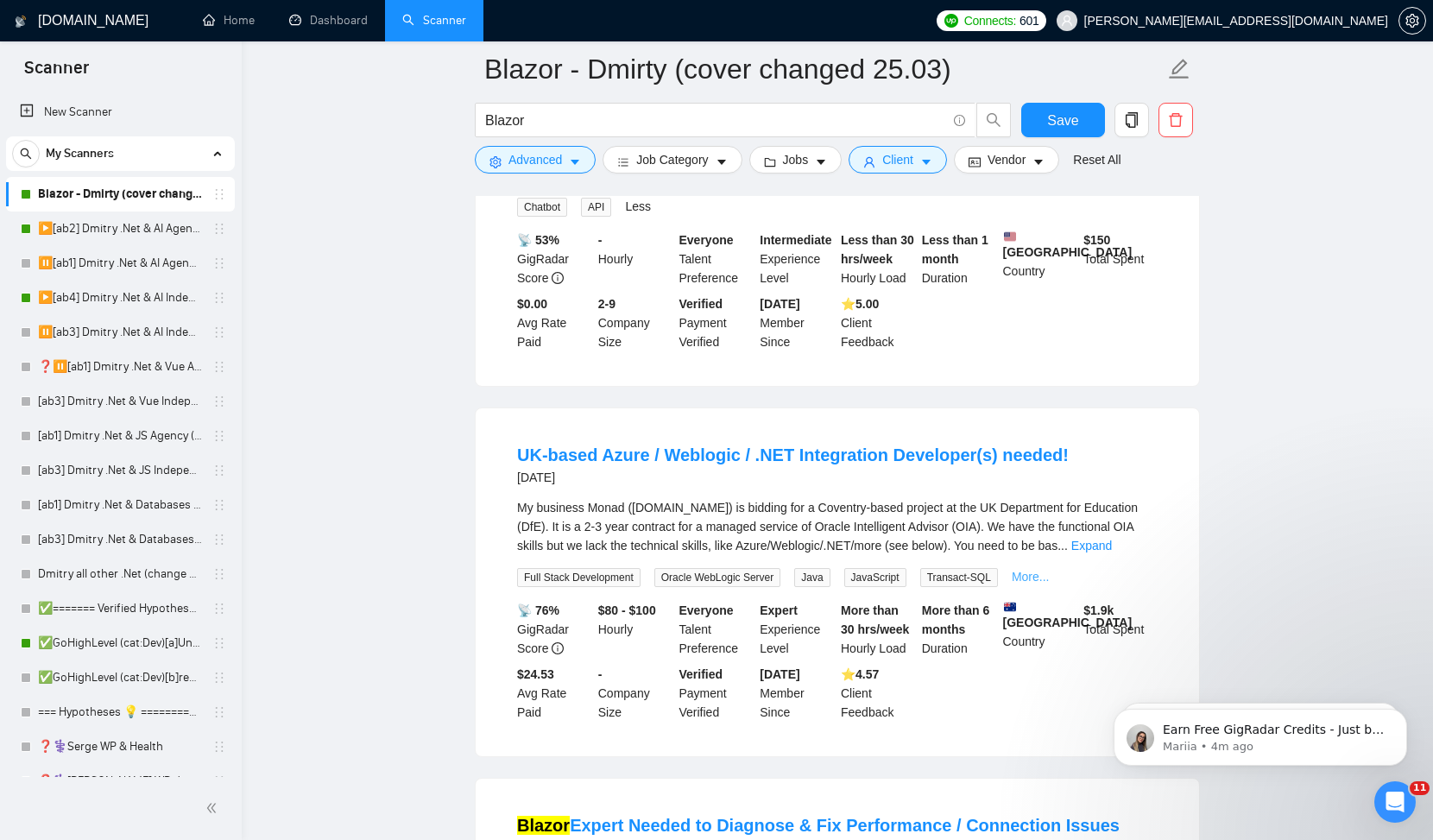
click at [1047, 580] on link "More..." at bounding box center [1030, 577] width 38 height 14
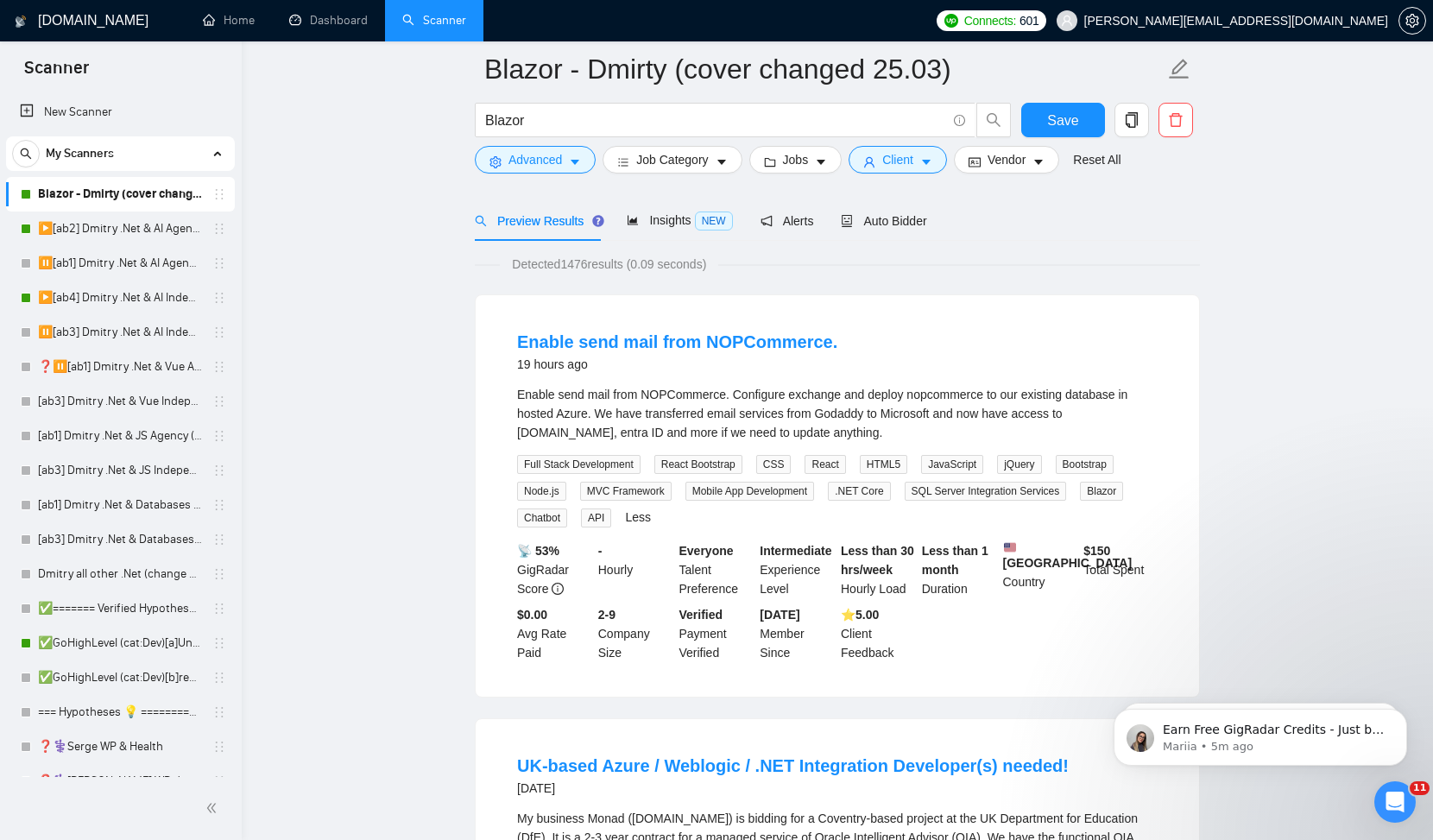
scroll to position [0, 0]
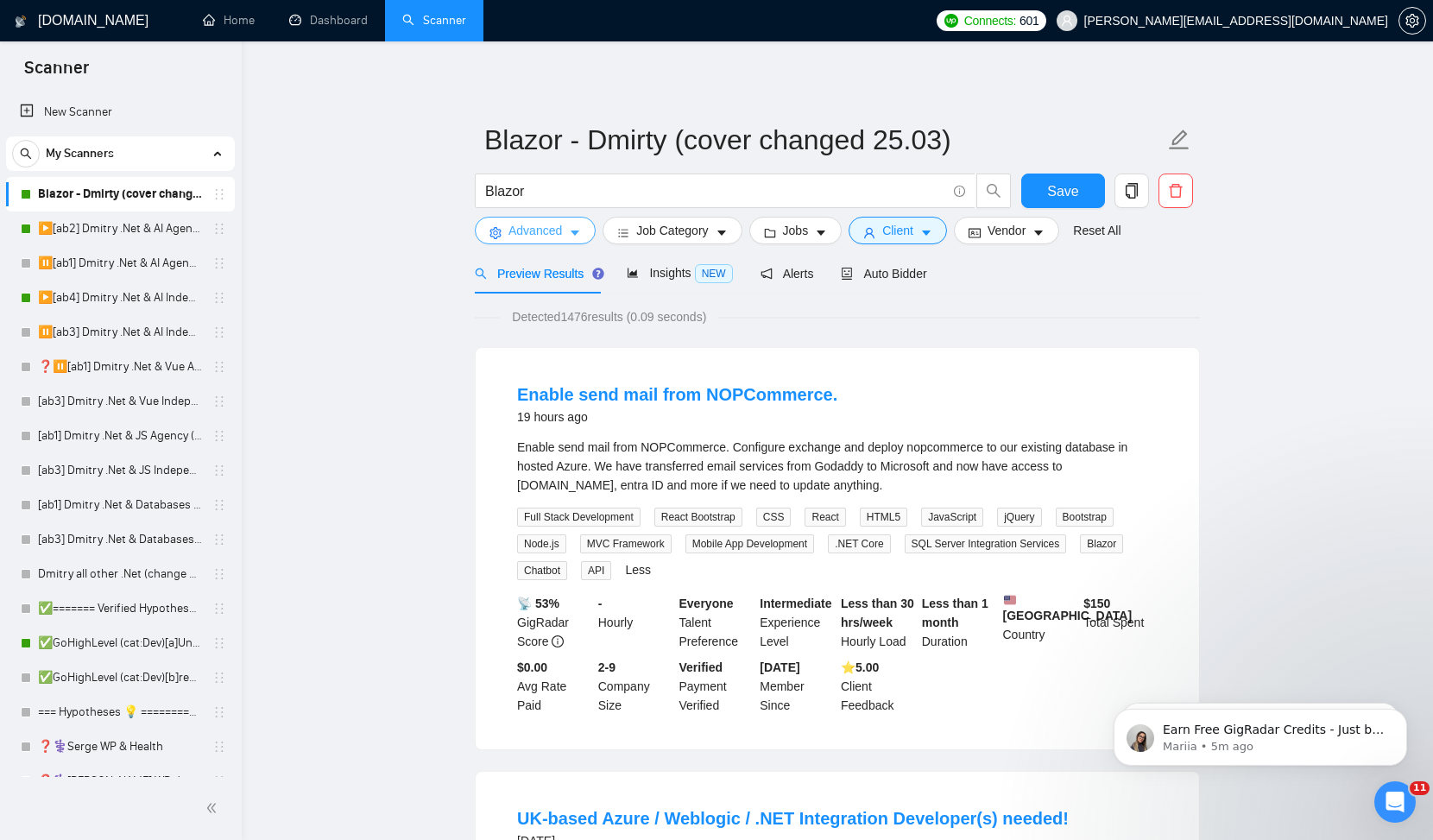
click at [536, 231] on span "Advanced" at bounding box center [535, 230] width 53 height 19
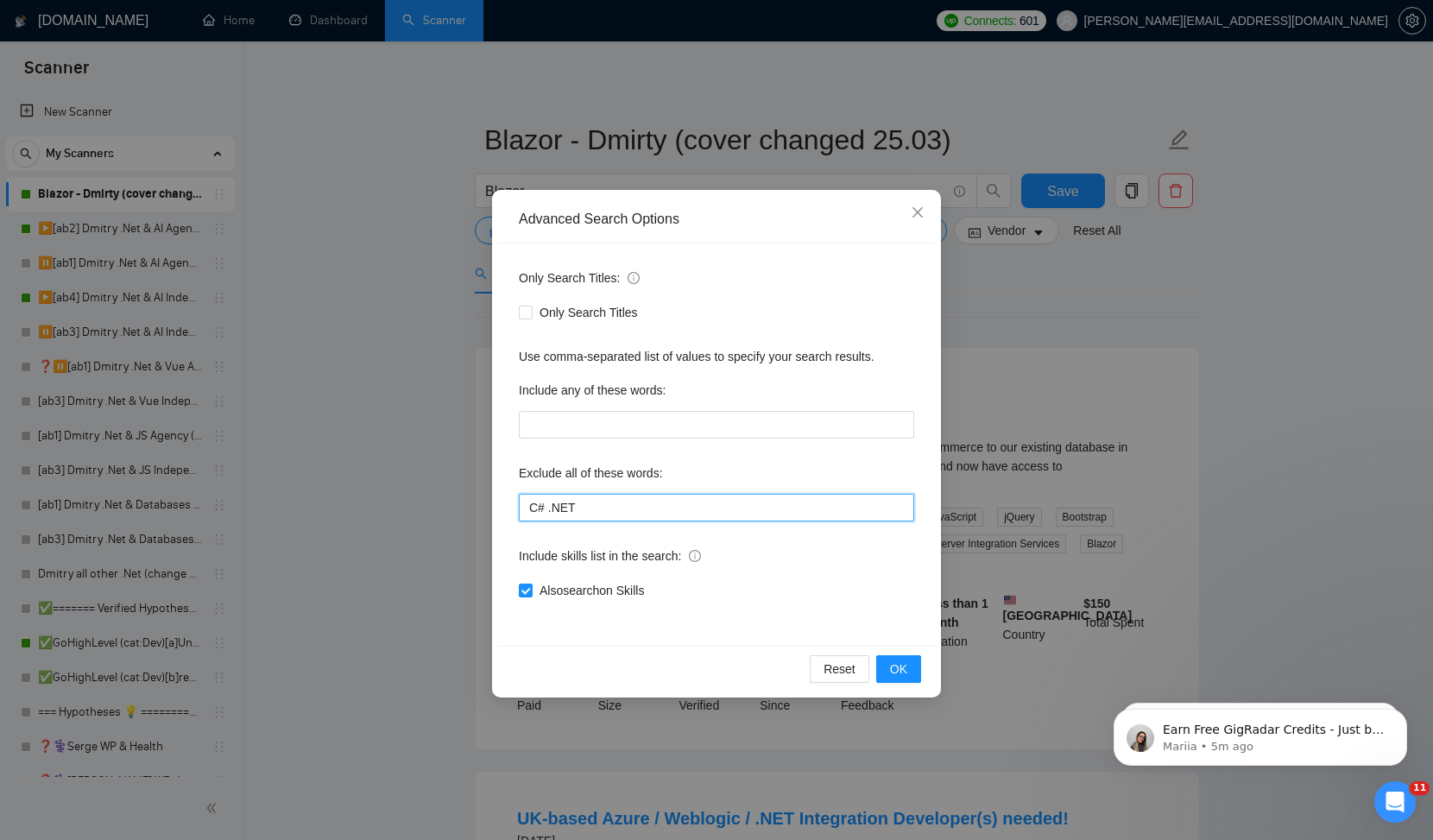
click at [543, 506] on input "C# .NET" at bounding box center [717, 506] width 396 height 27
type input "C#, .NET"
click at [902, 668] on span "OK" at bounding box center [898, 668] width 17 height 19
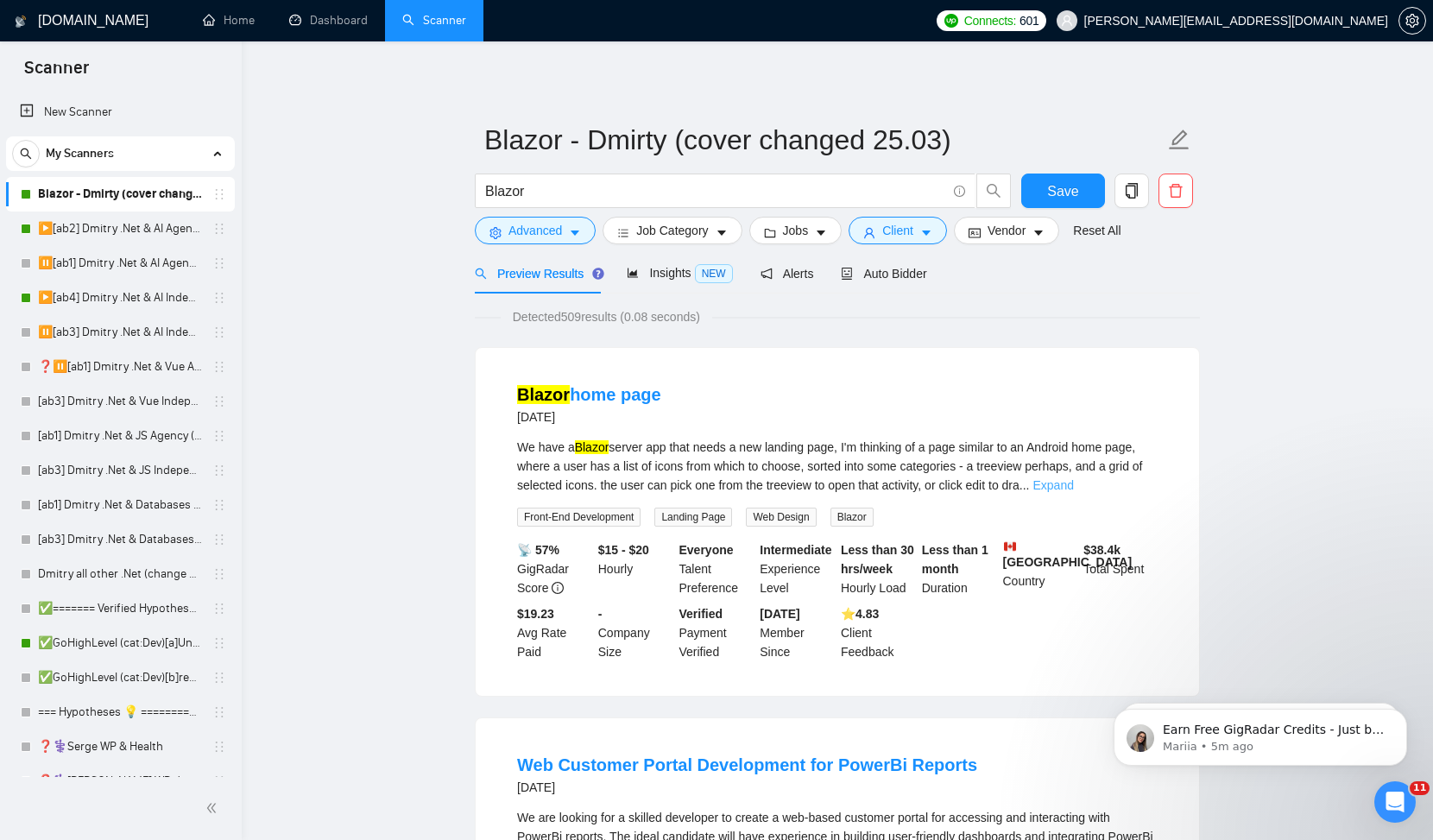
click at [1073, 483] on link "Expand" at bounding box center [1053, 485] width 41 height 14
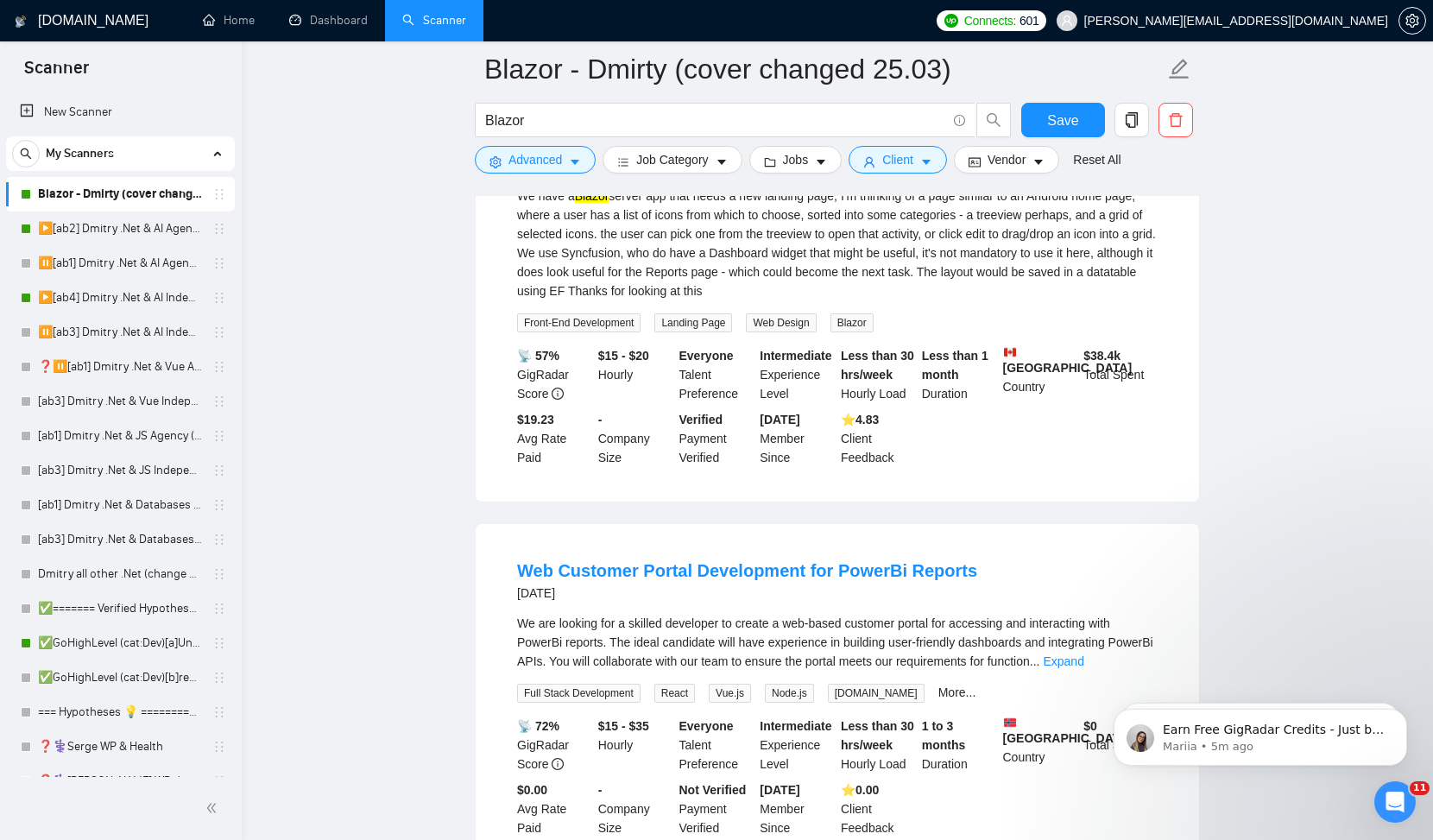
scroll to position [443, 0]
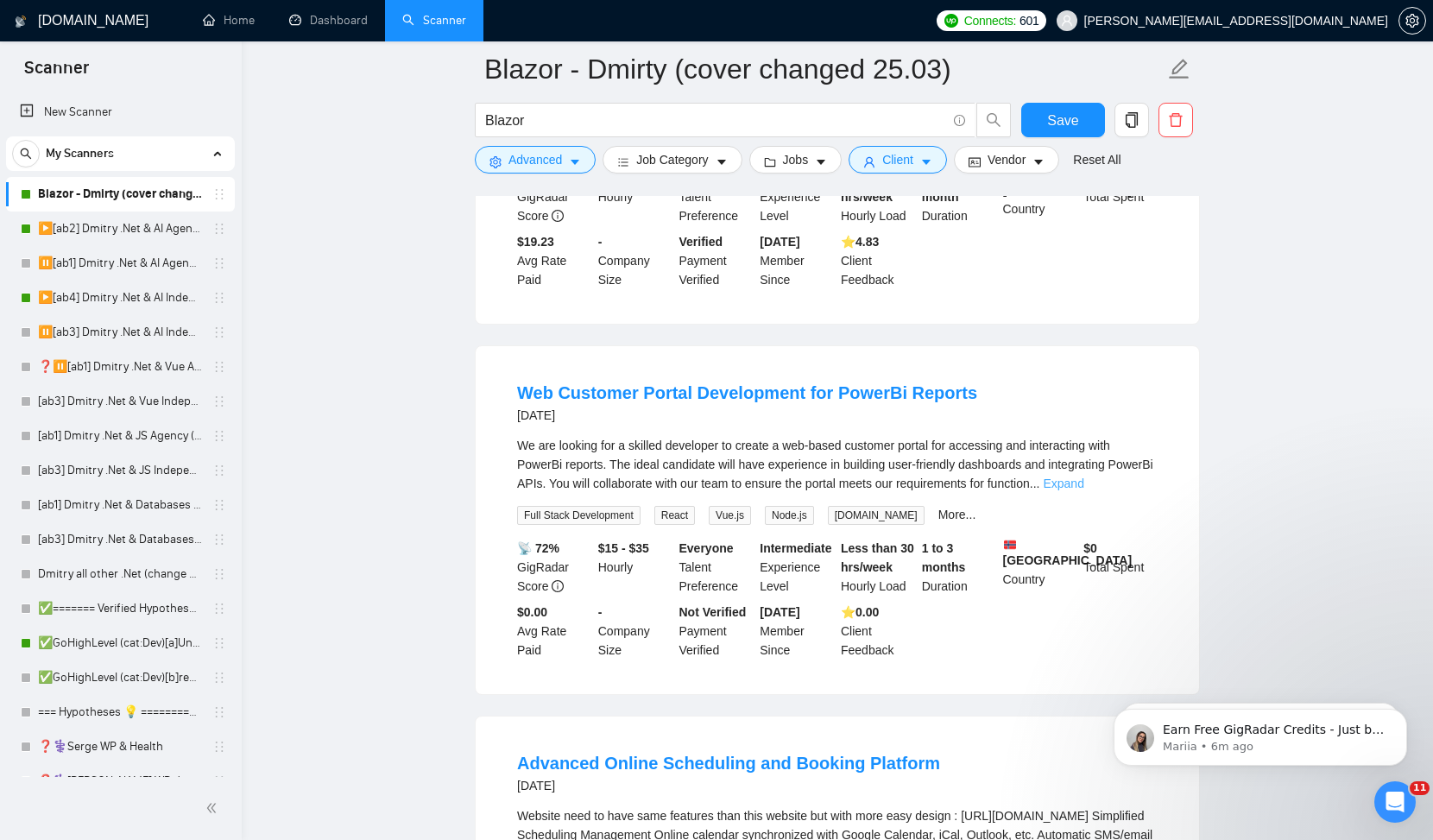
click at [1083, 481] on link "Expand" at bounding box center [1063, 483] width 41 height 14
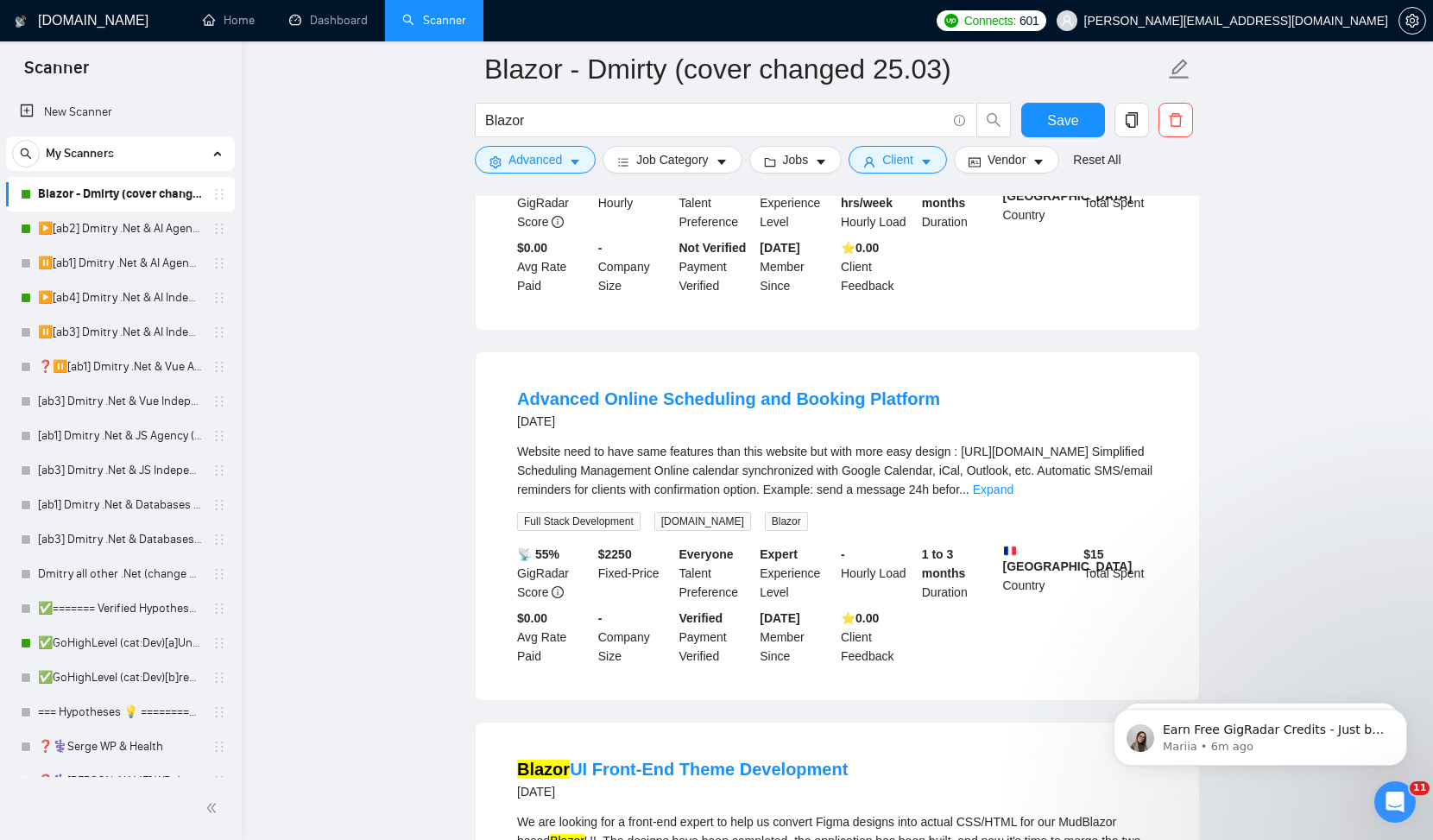
scroll to position [828, 0]
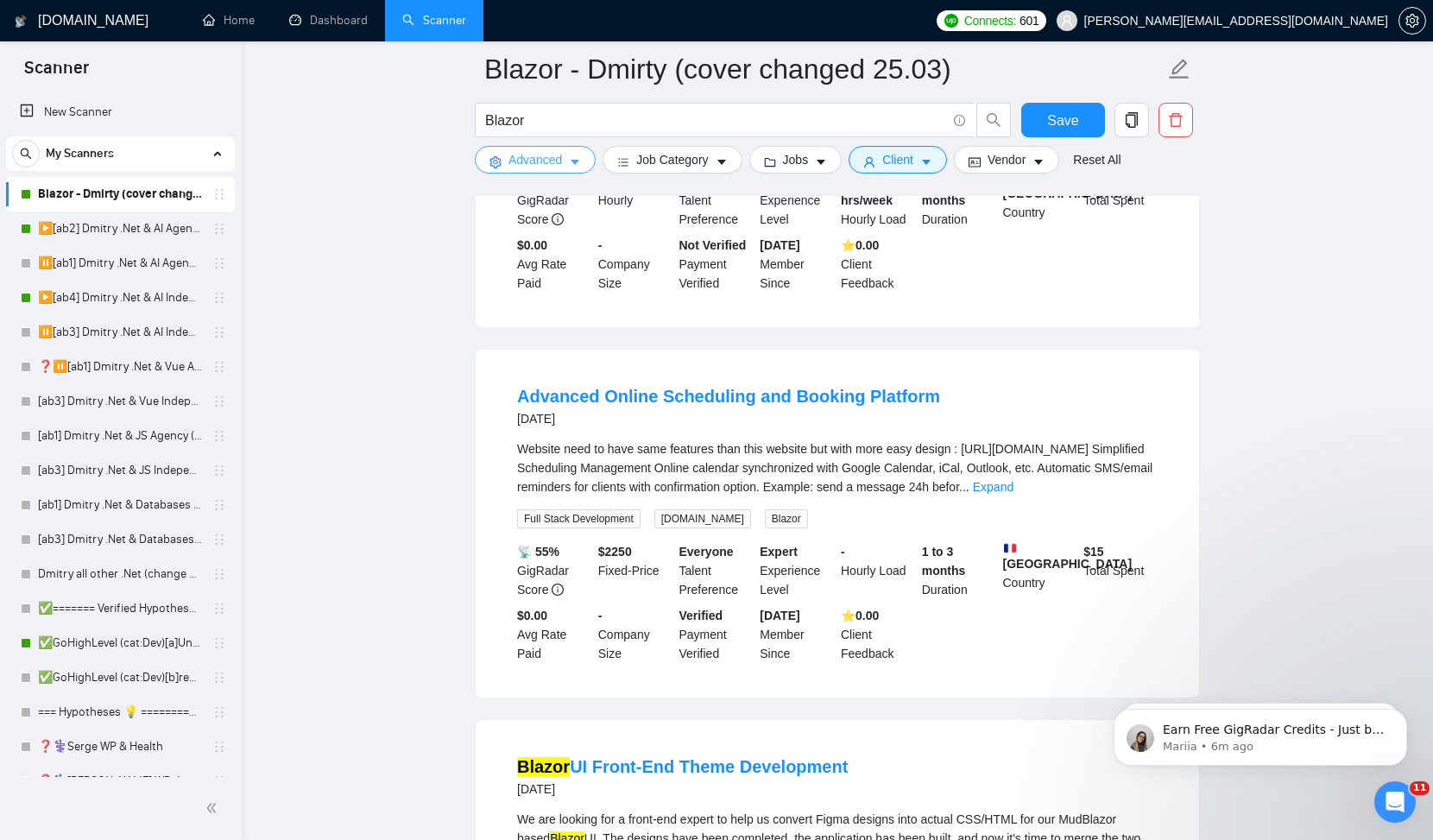
click at [528, 161] on span "Advanced" at bounding box center [535, 159] width 53 height 19
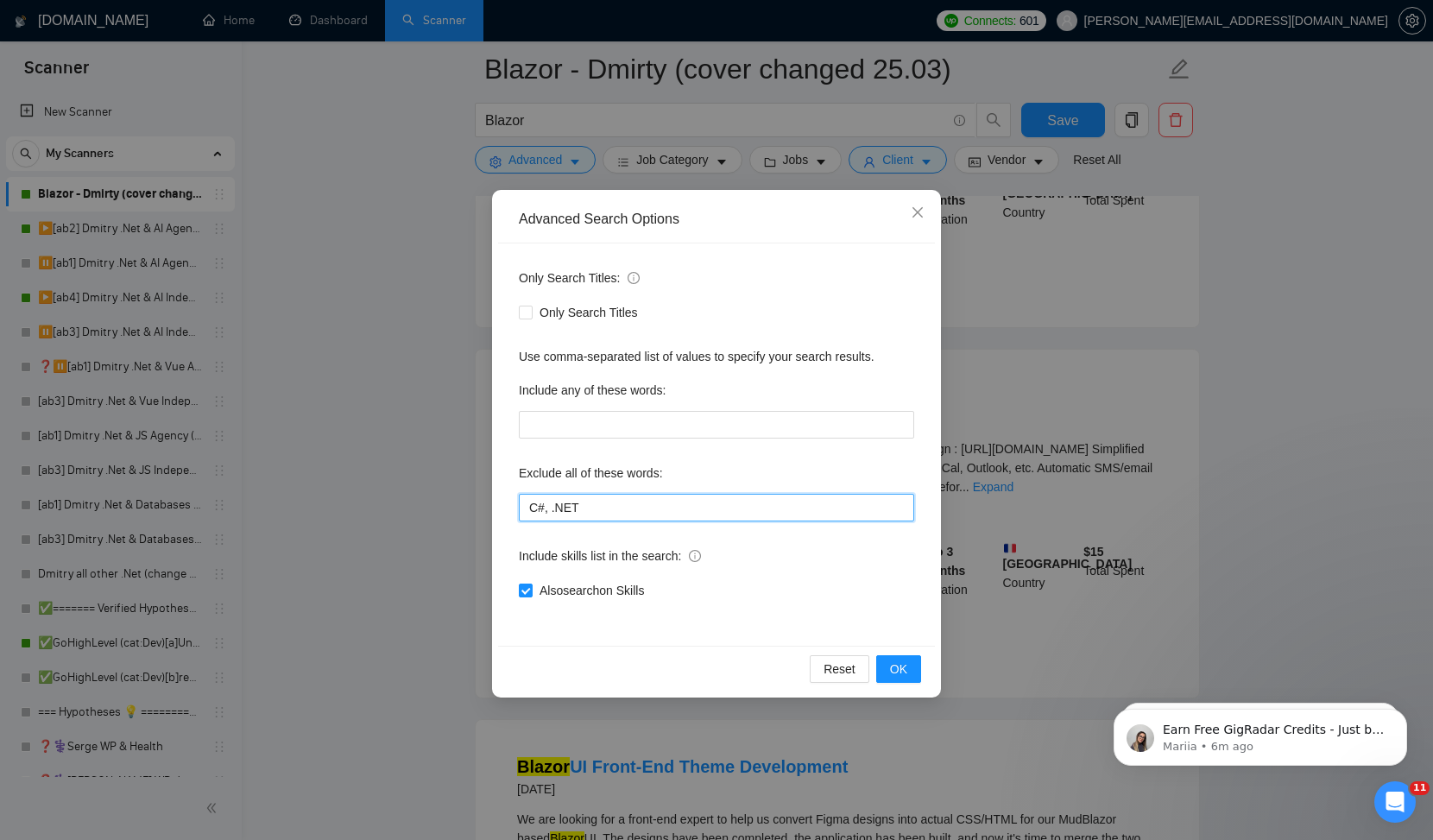
drag, startPoint x: 620, startPoint y: 510, endPoint x: 158, endPoint y: 470, distance: 463.7
click at [160, 470] on div "Advanced Search Options Only Search Titles: Only Search Titles Use comma-separa…" at bounding box center [716, 420] width 1433 height 840
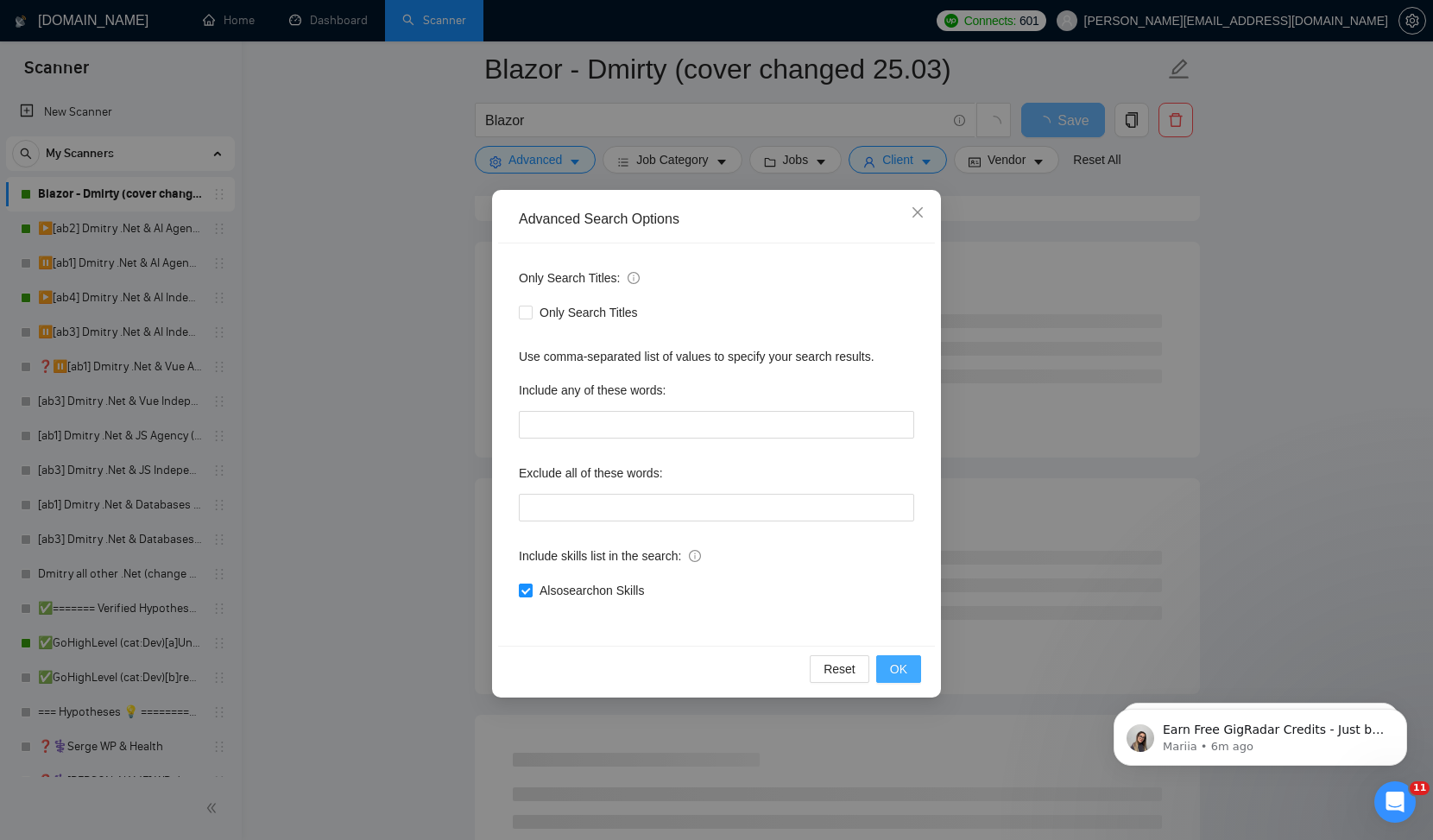
click at [893, 673] on span "OK" at bounding box center [898, 668] width 17 height 19
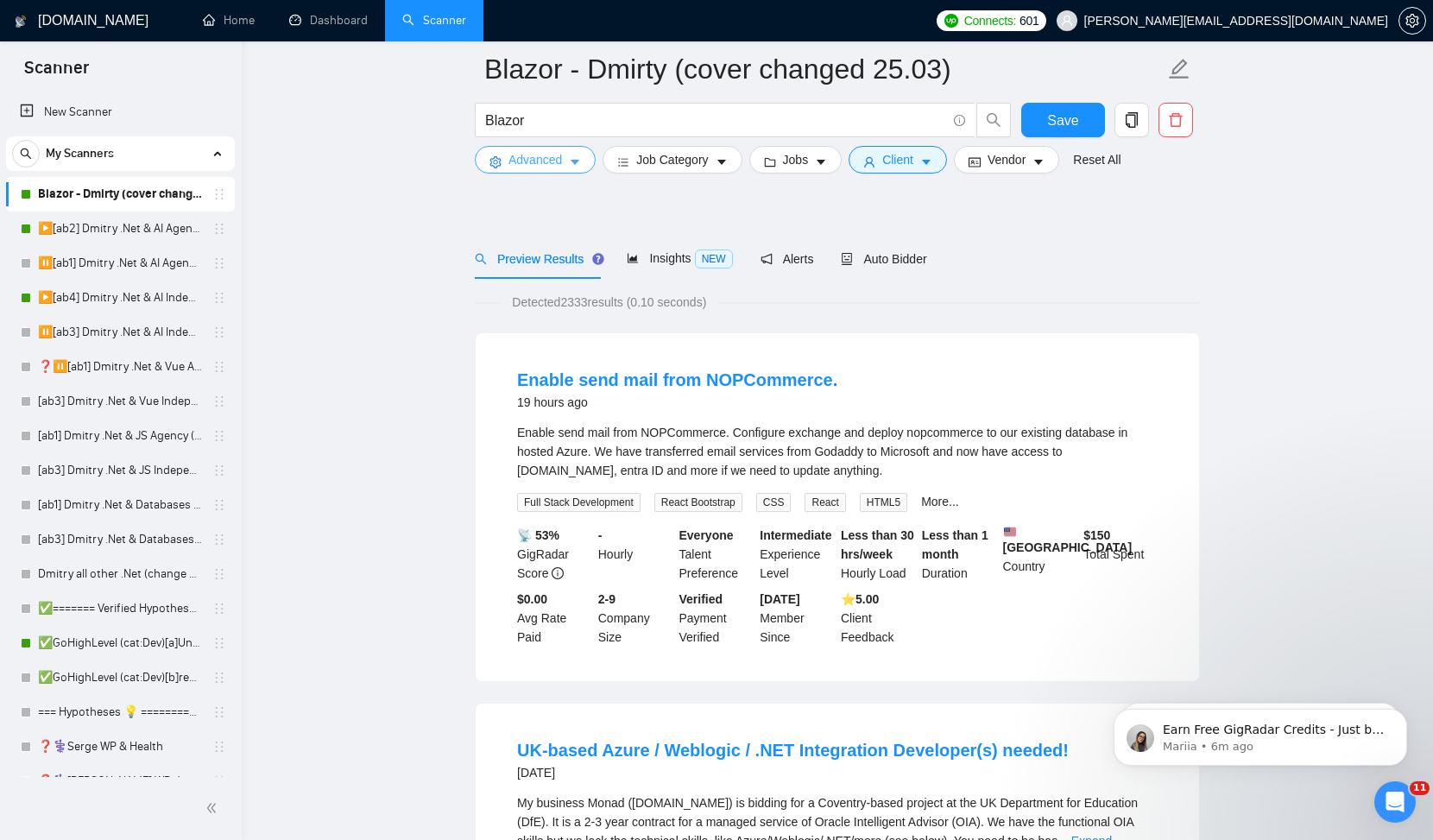
scroll to position [0, 0]
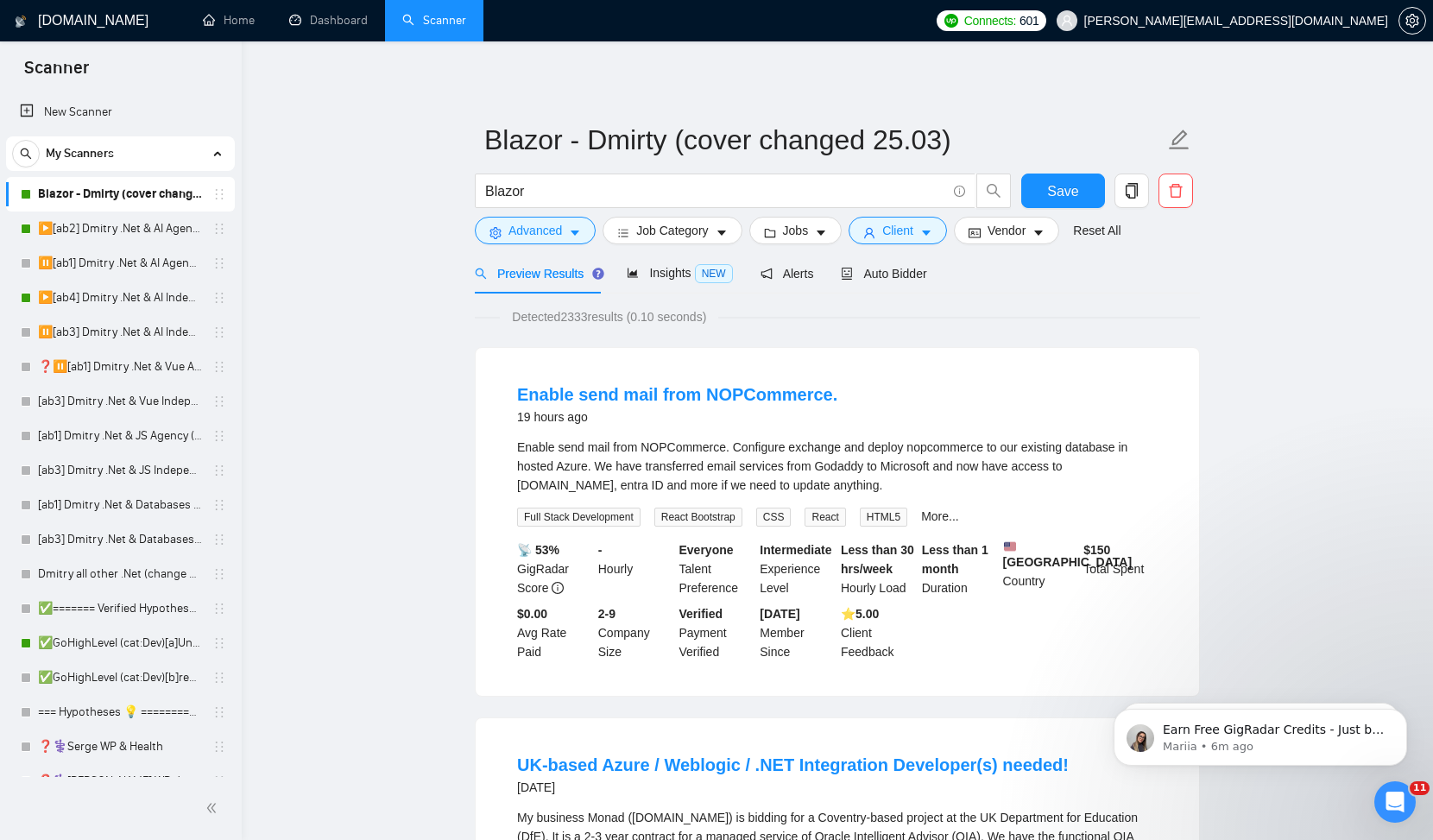
click at [216, 192] on icon "holder" at bounding box center [219, 194] width 14 height 14
click at [809, 192] on input "Blazor" at bounding box center [715, 191] width 461 height 21
click at [676, 277] on span "Insights NEW" at bounding box center [679, 273] width 106 height 14
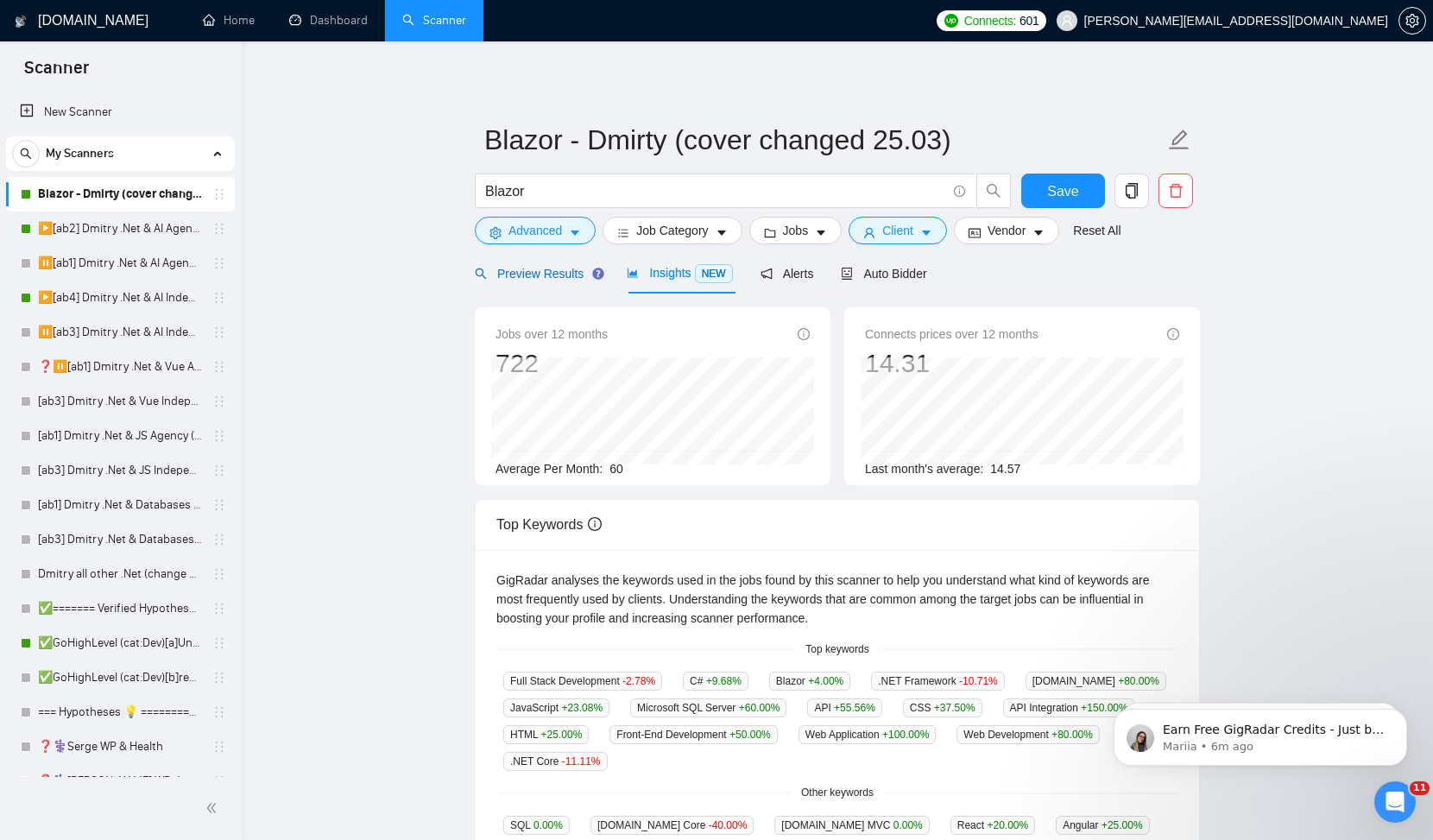
click at [519, 270] on span "Preview Results" at bounding box center [537, 274] width 124 height 14
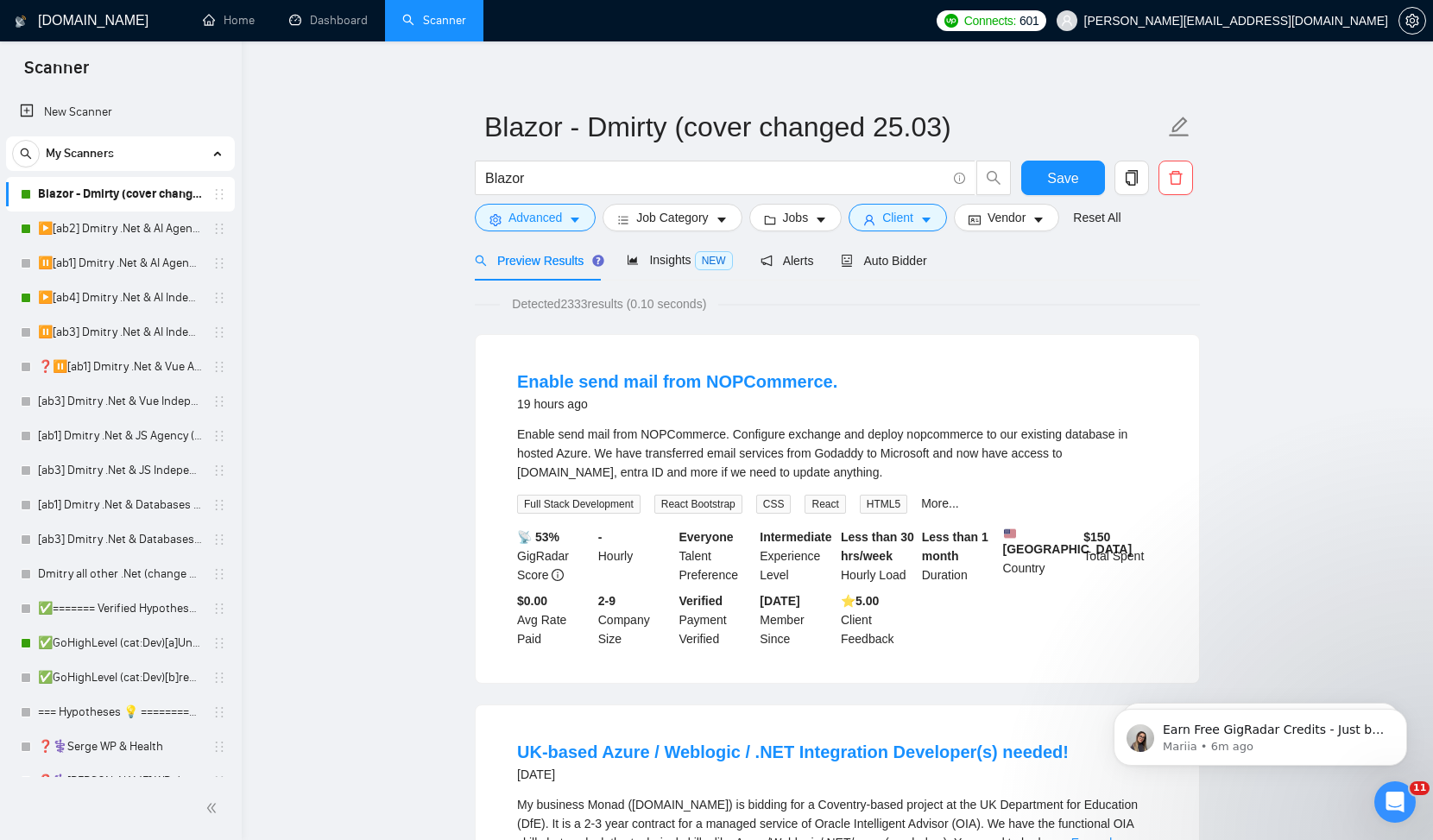
scroll to position [14, 0]
click at [894, 262] on span "Auto Bidder" at bounding box center [884, 260] width 85 height 14
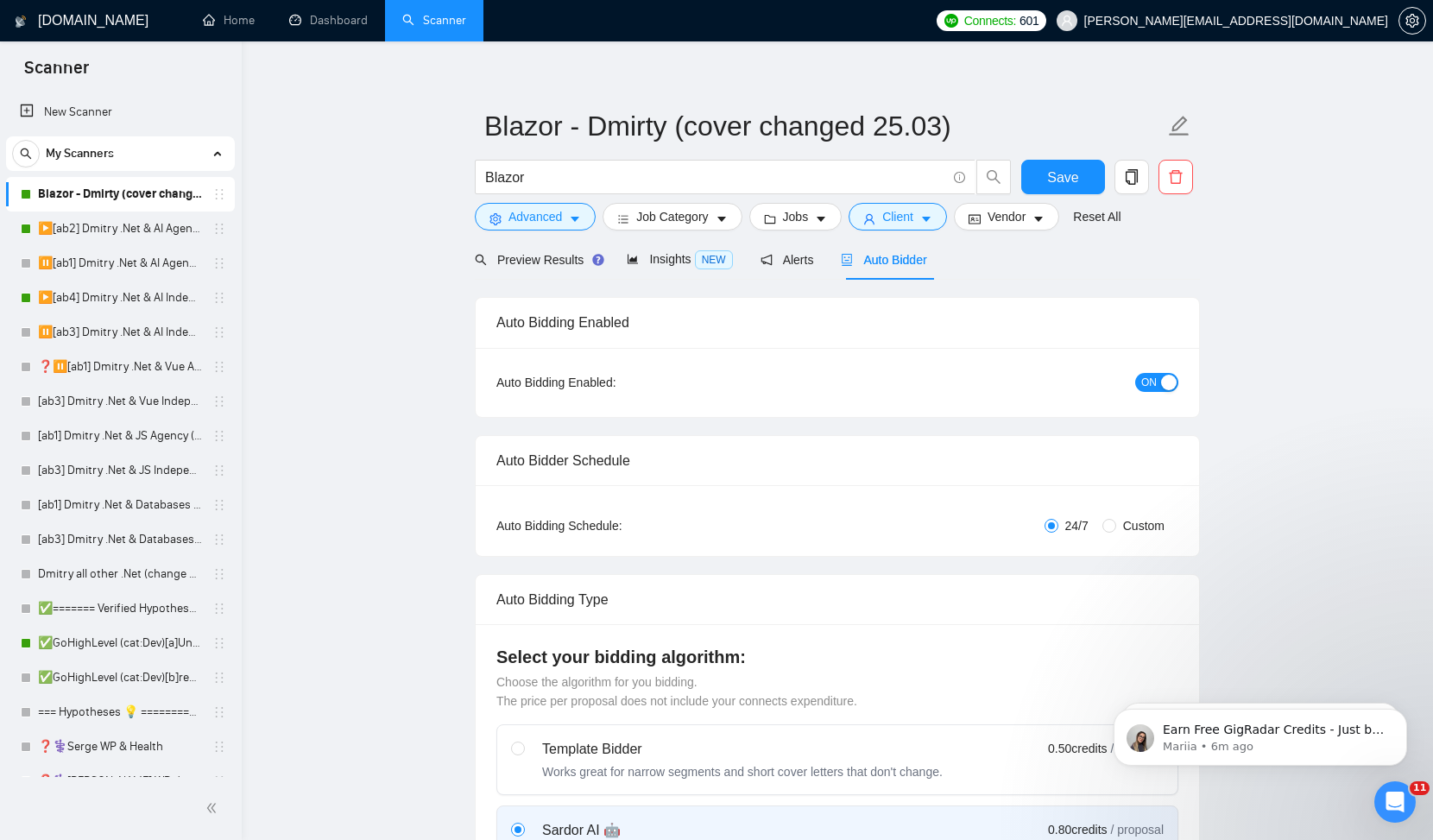
checkbox input "true"
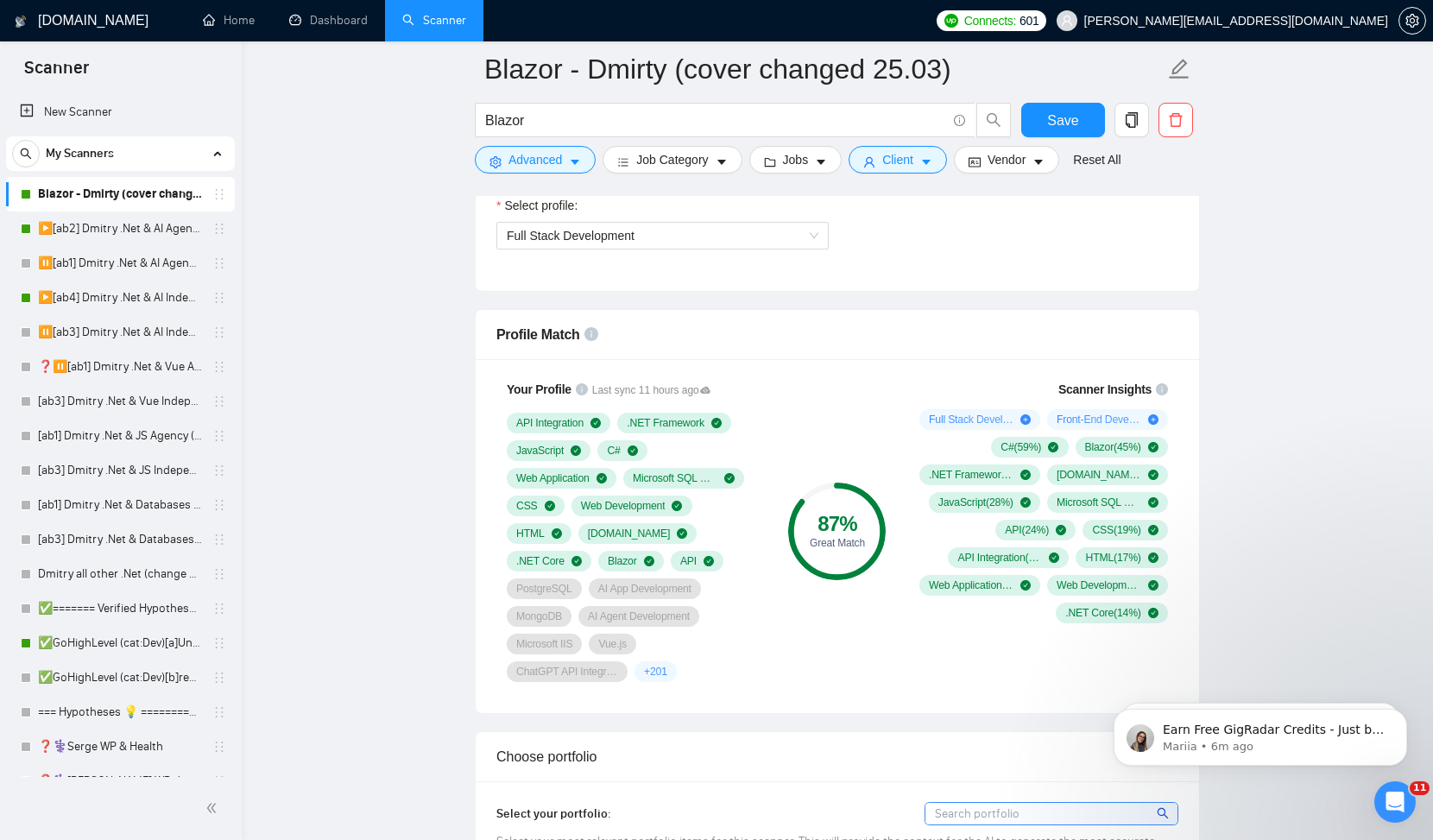
scroll to position [902, 0]
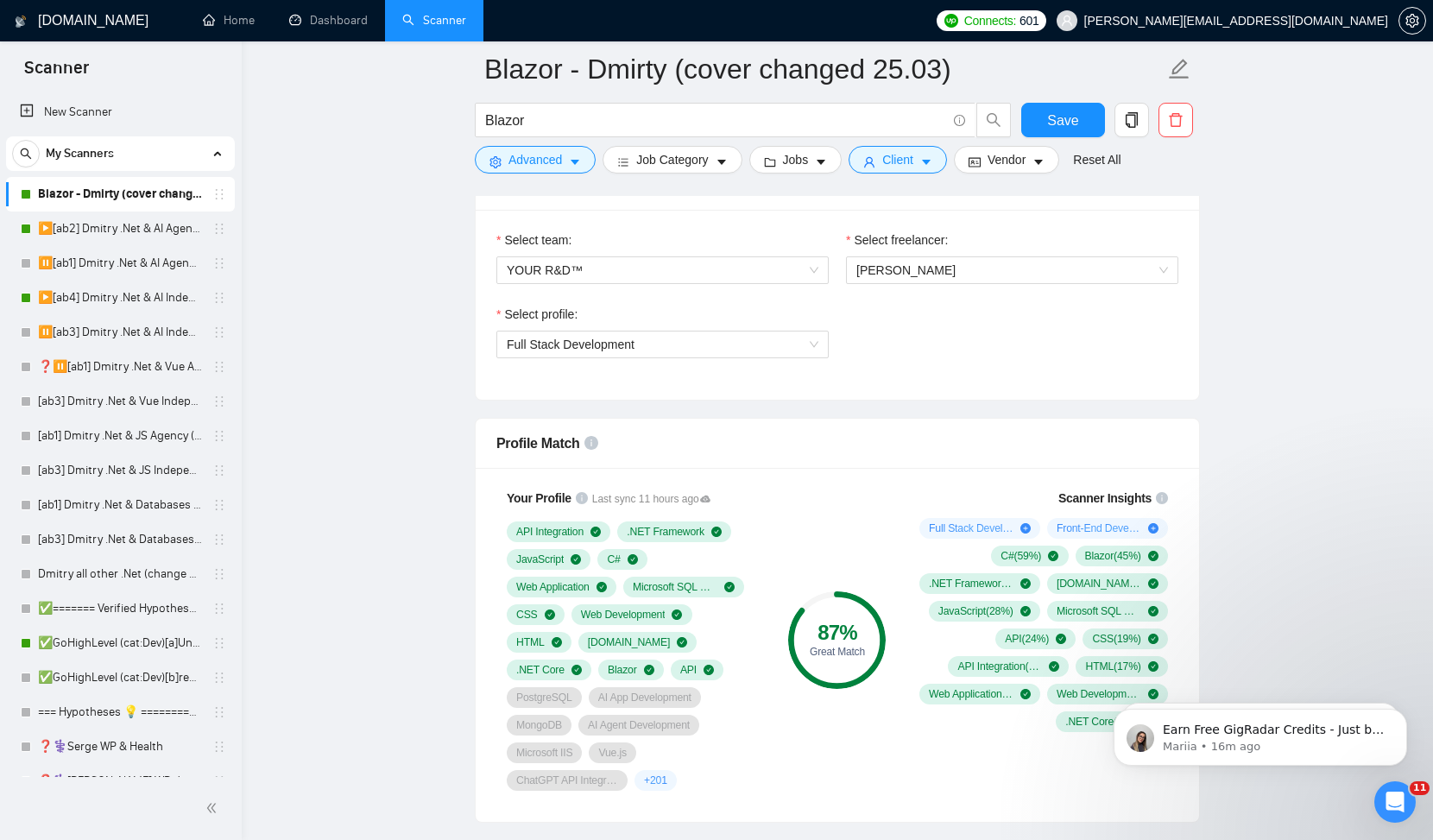
click at [854, 647] on div "Great Match" at bounding box center [837, 652] width 98 height 11
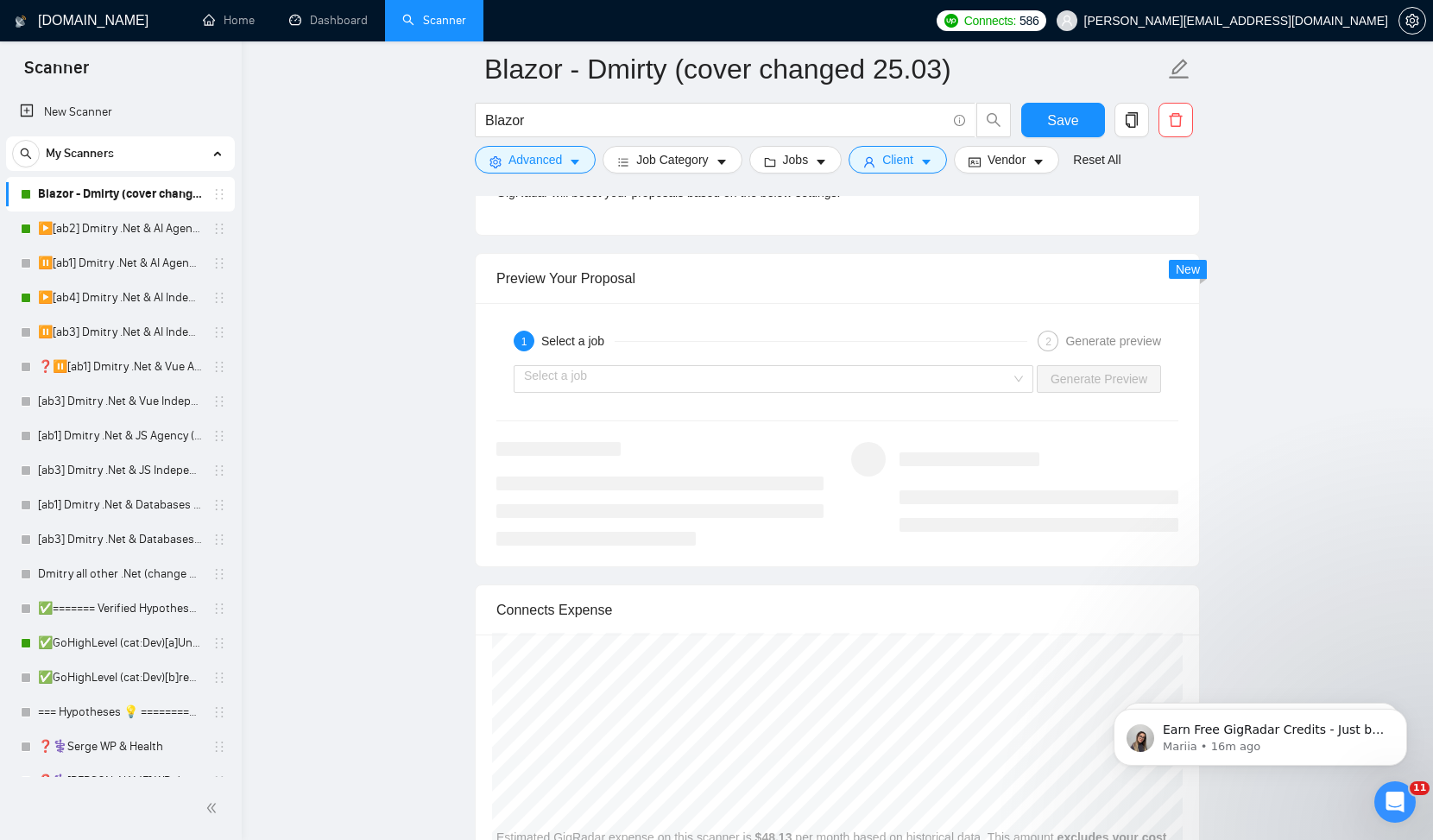
scroll to position [3006, 0]
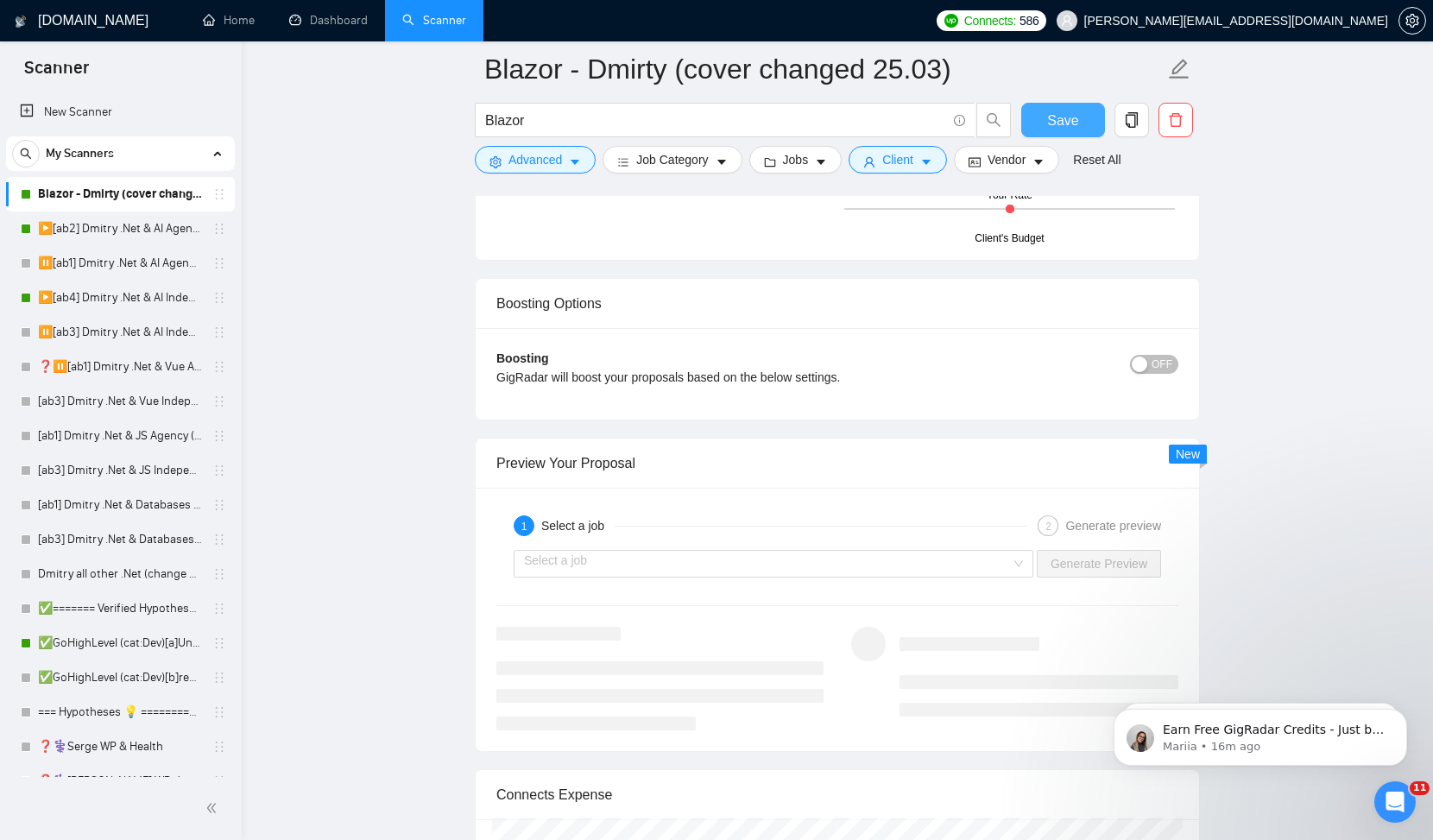
click at [1082, 122] on button "Save" at bounding box center [1063, 120] width 83 height 35
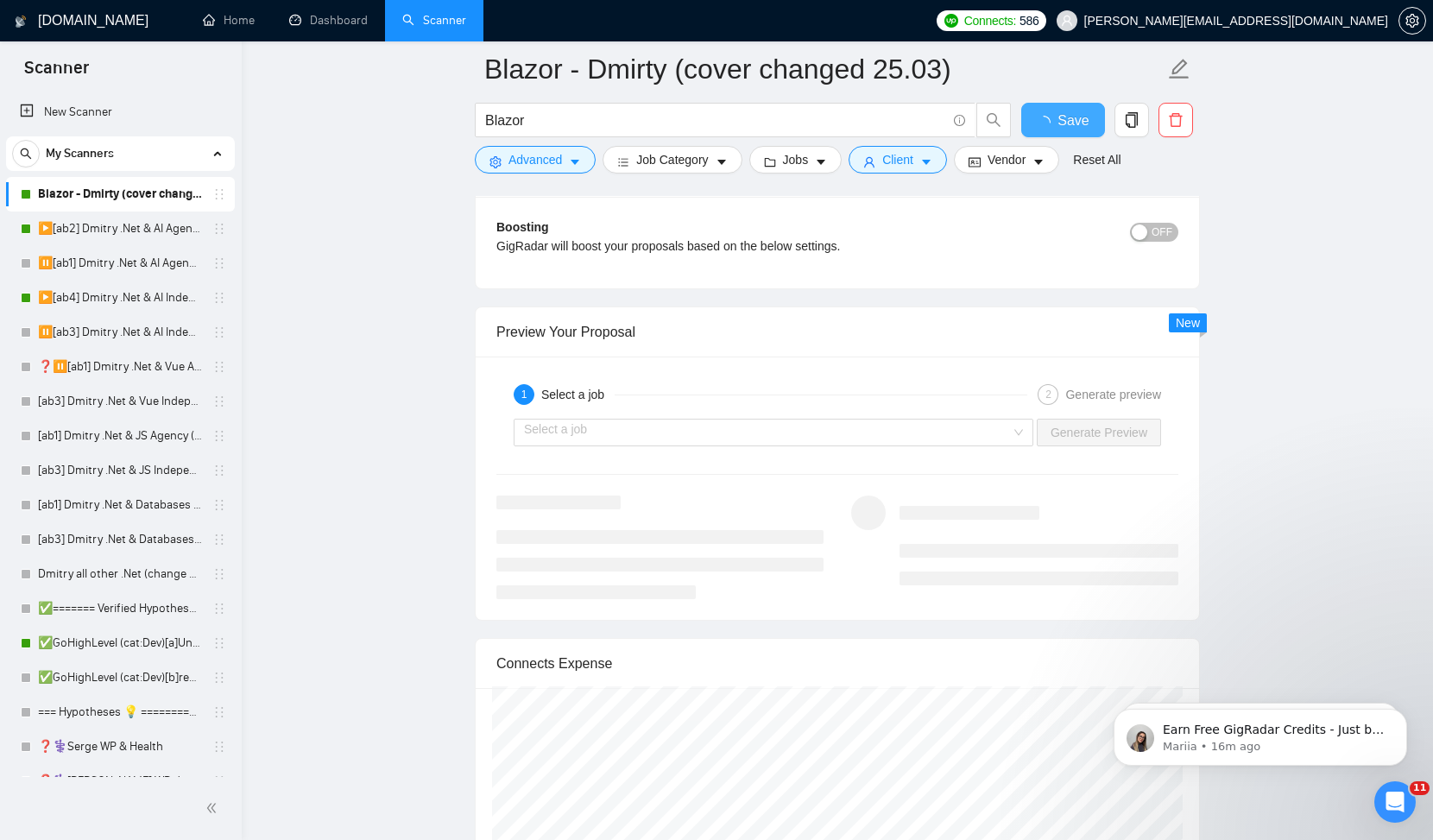
checkbox input "true"
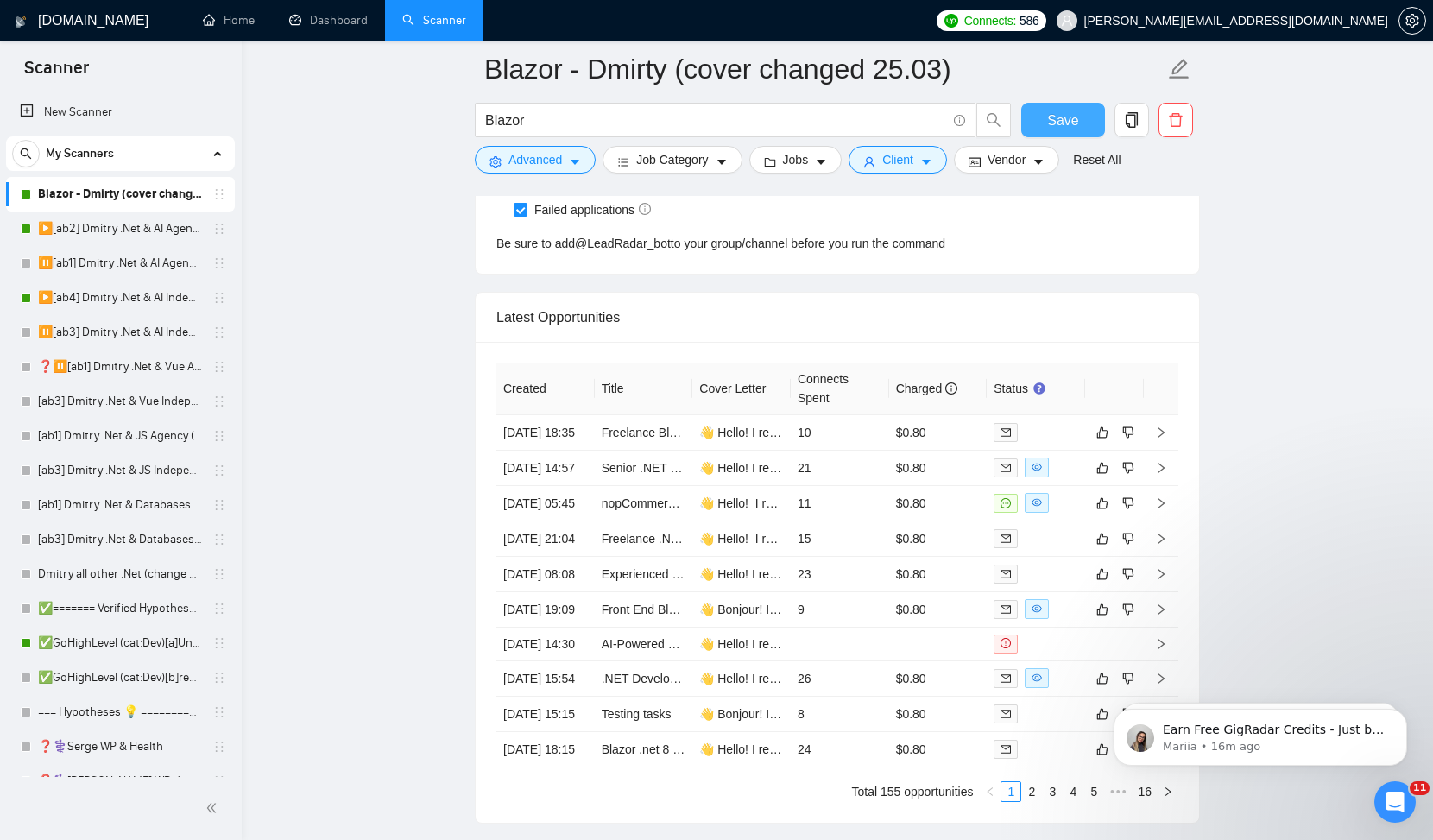
scroll to position [4374, 0]
